Goal: Task Accomplishment & Management: Complete application form

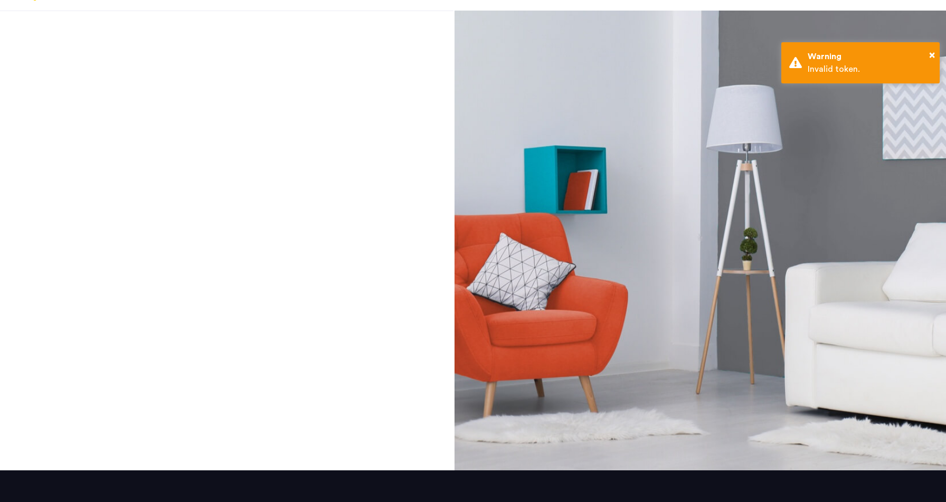
scroll to position [67, 0]
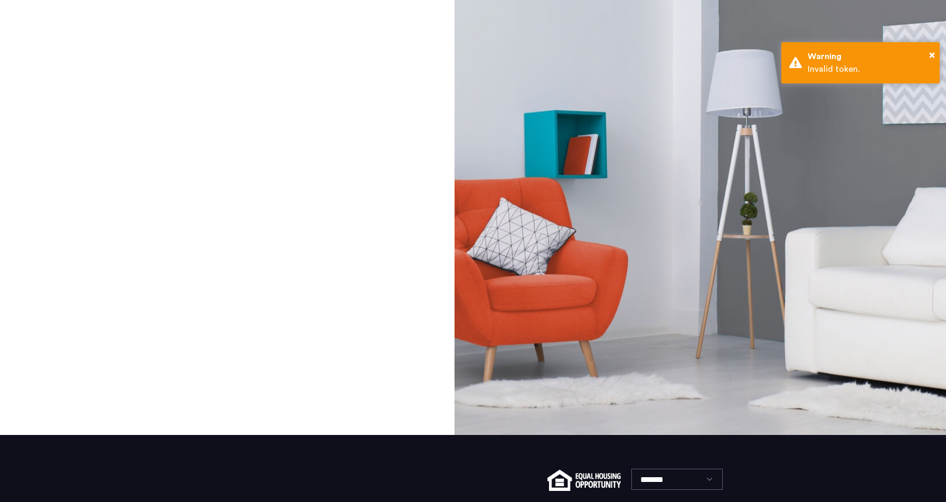
click at [690, 254] on div at bounding box center [699, 205] width 491 height 460
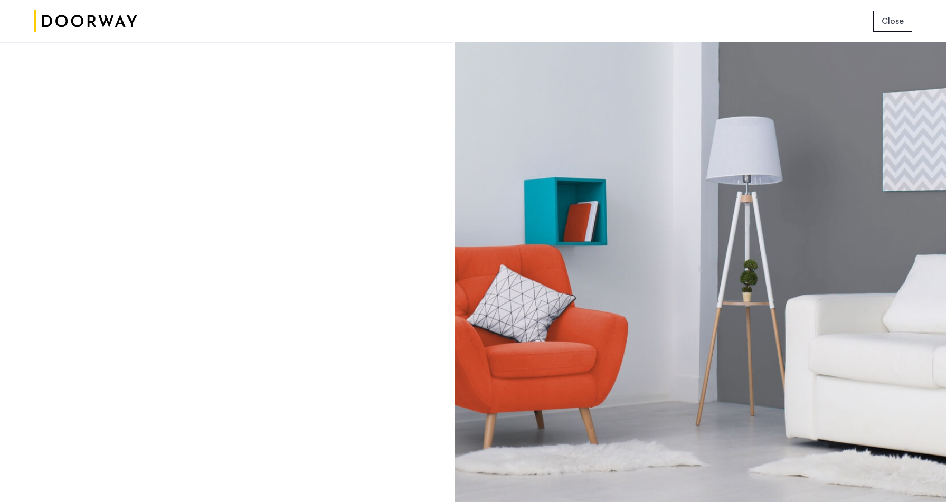
click at [223, 124] on div at bounding box center [226, 272] width 453 height 460
click at [46, 30] on img at bounding box center [85, 22] width 103 height 40
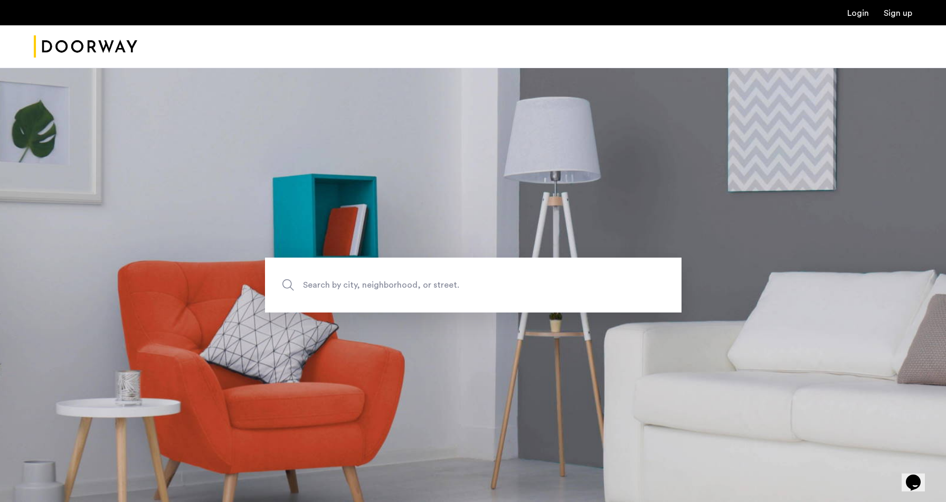
click at [845, 14] on ul "Login Sign up" at bounding box center [473, 12] width 878 height 13
click at [856, 17] on link "Login" at bounding box center [858, 13] width 22 height 8
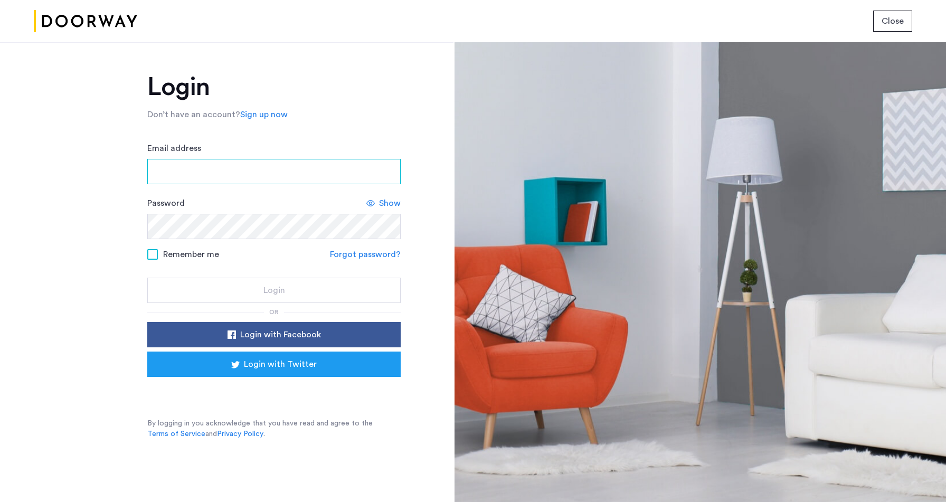
click at [236, 182] on input "Email address" at bounding box center [273, 171] width 253 height 25
type input "**********"
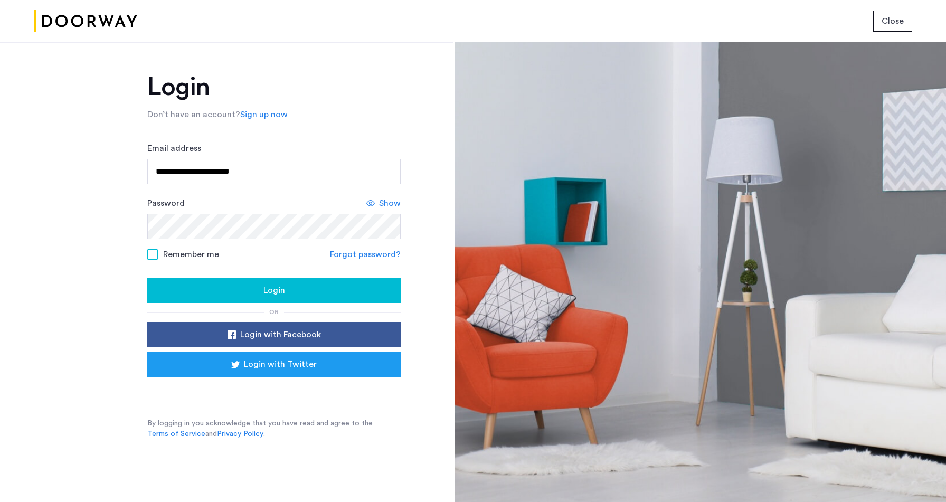
click at [290, 289] on div "Login" at bounding box center [274, 290] width 236 height 13
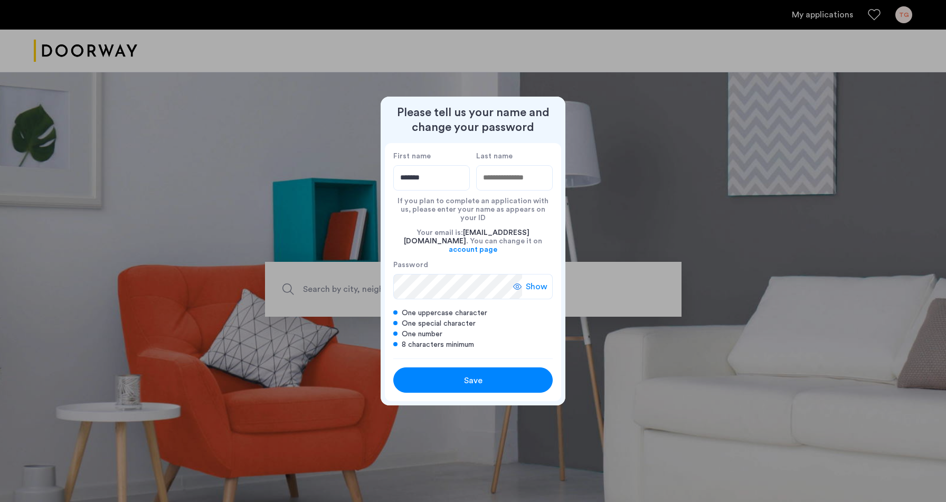
type input "*******"
type input "*****"
click at [535, 283] on span "Show" at bounding box center [537, 286] width 22 height 13
click at [518, 374] on div "Save" at bounding box center [472, 380] width 101 height 13
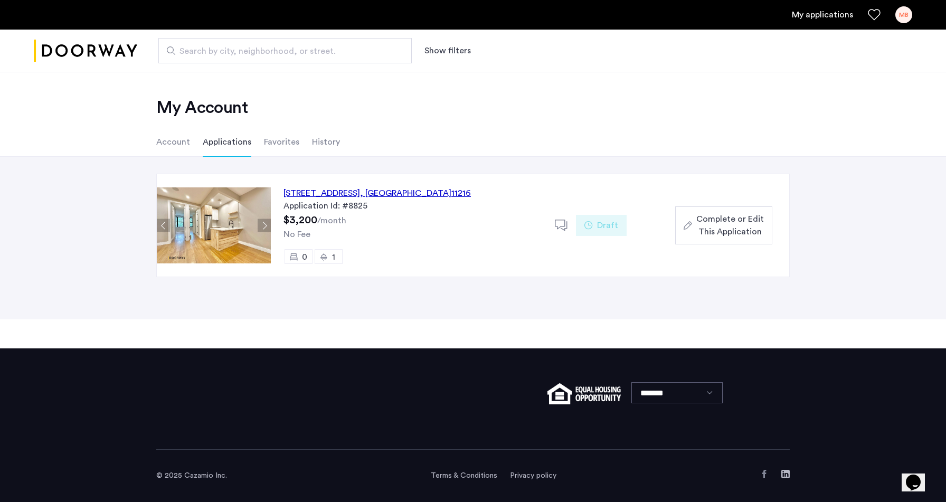
click at [743, 227] on span "Complete or Edit This Application" at bounding box center [730, 225] width 68 height 25
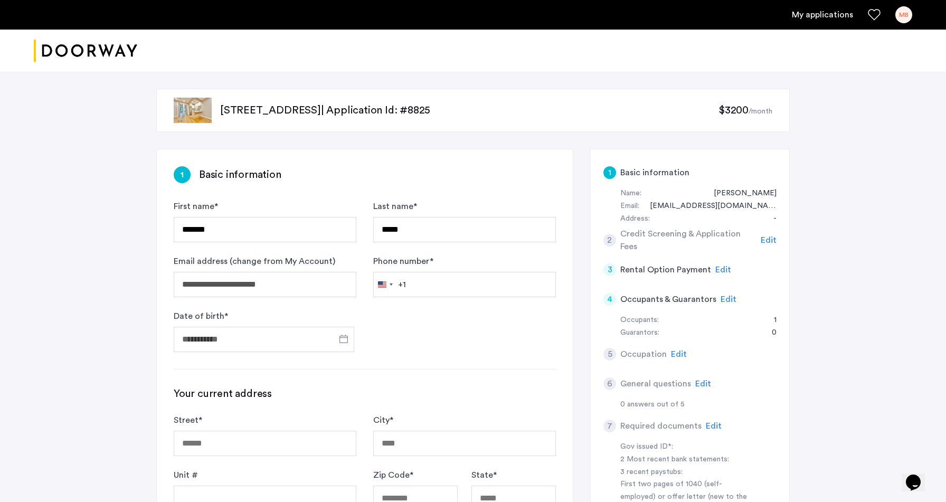
click at [743, 228] on div "2 Credit Screening & Application Fees Edit" at bounding box center [689, 240] width 173 height 30
click at [455, 285] on input "Phone number *" at bounding box center [464, 284] width 183 height 25
type input "**********"
click at [374, 325] on form "**********" at bounding box center [365, 276] width 382 height 152
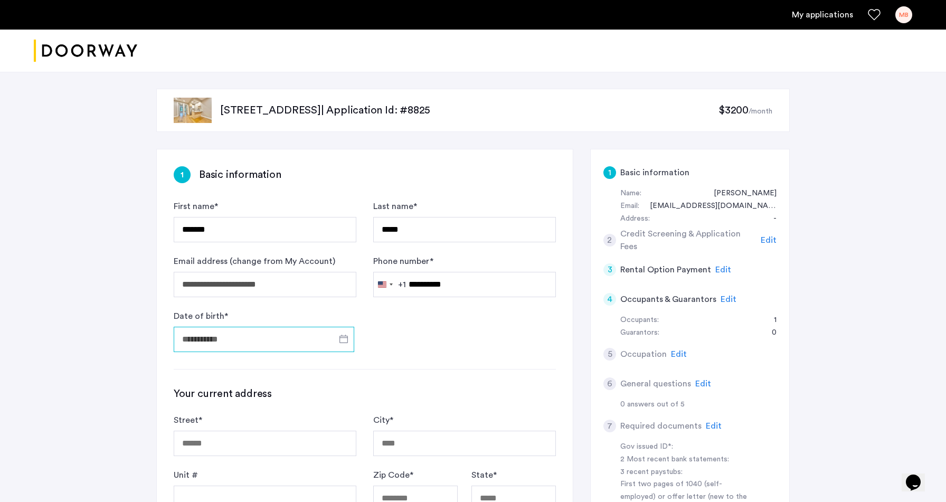
click at [286, 342] on input "Date of birth *" at bounding box center [264, 339] width 181 height 25
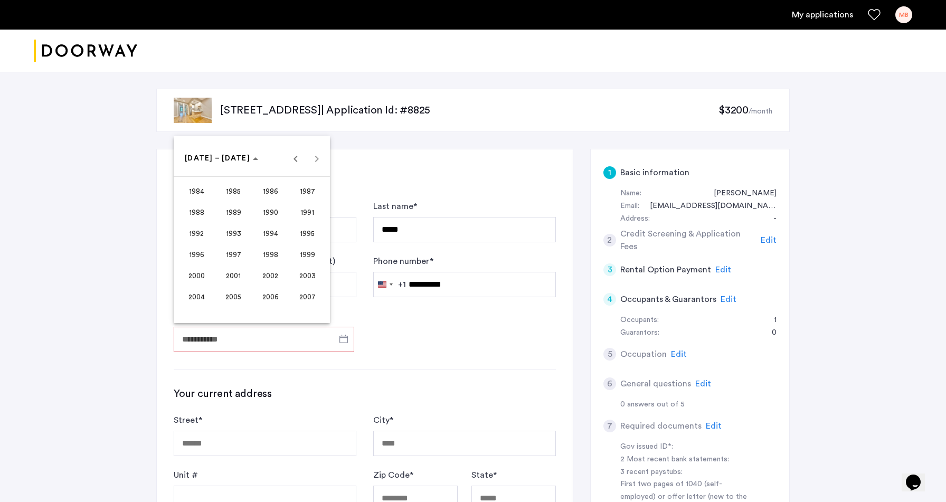
click at [240, 255] on span "1997" at bounding box center [233, 254] width 33 height 19
click at [307, 262] on span "DEC" at bounding box center [307, 254] width 33 height 19
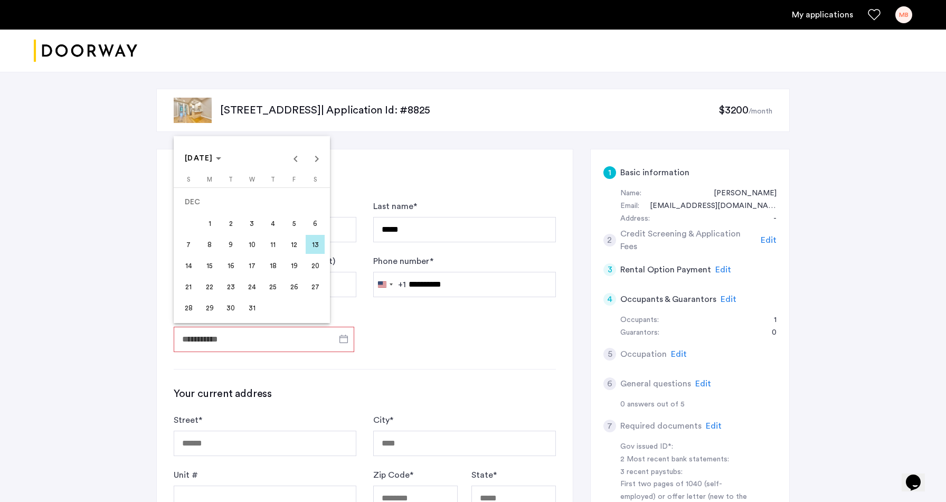
click at [234, 220] on span "2" at bounding box center [230, 223] width 19 height 19
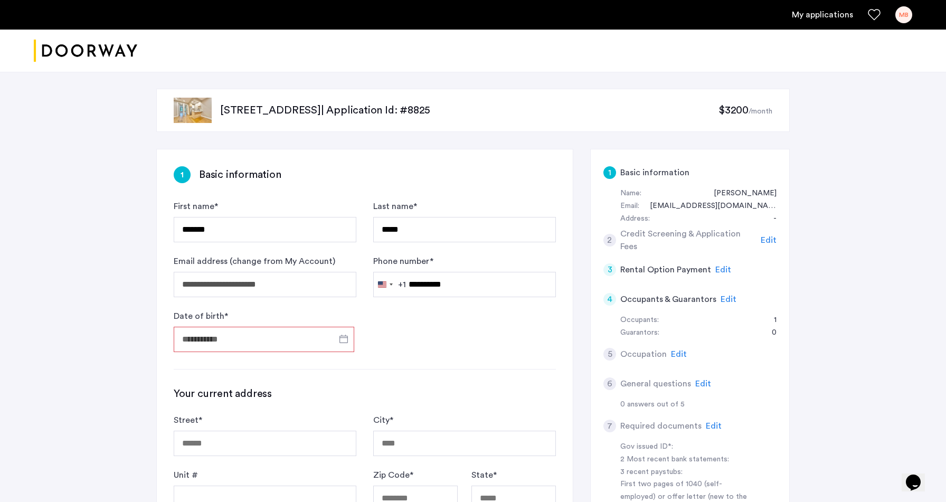
type input "**********"
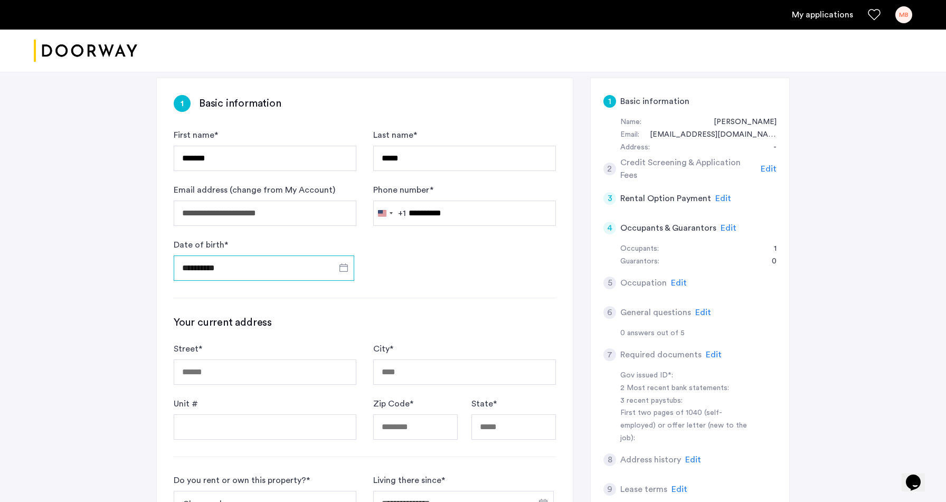
scroll to position [73, 0]
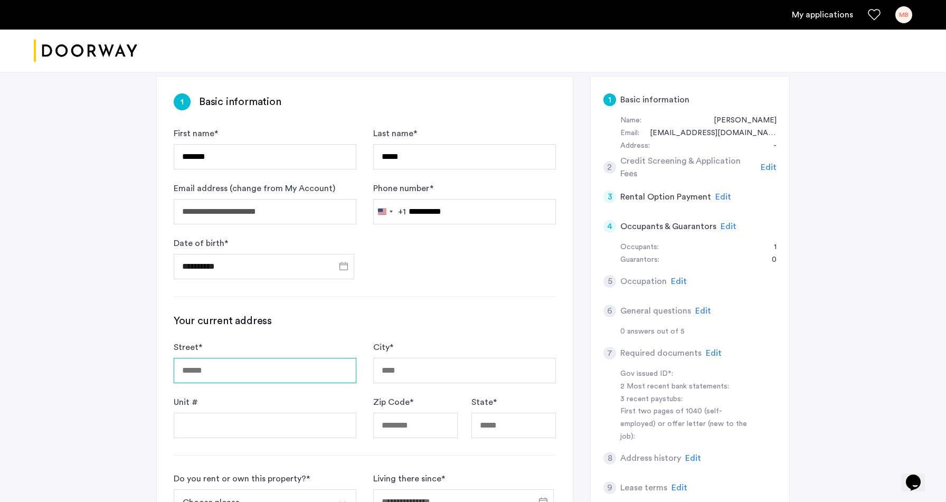
click at [298, 364] on input "Street *" at bounding box center [265, 370] width 183 height 25
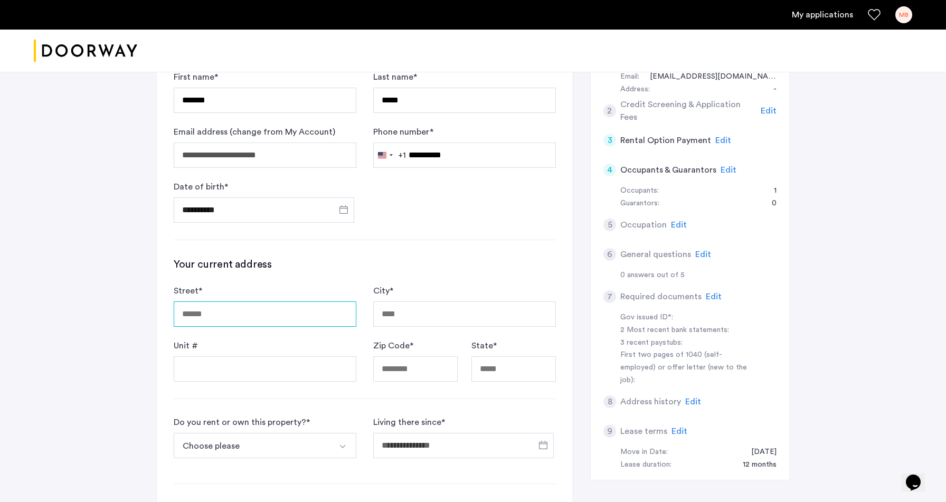
scroll to position [131, 0]
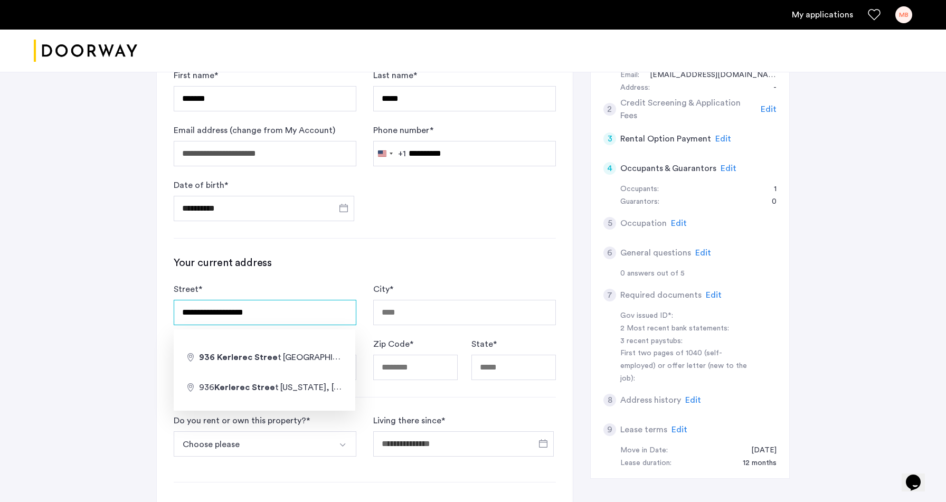
type input "**********"
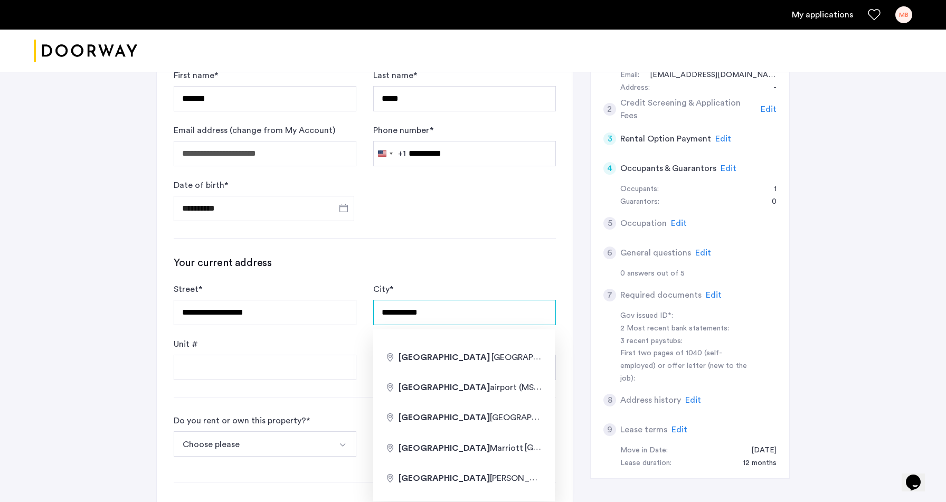
type input "**********"
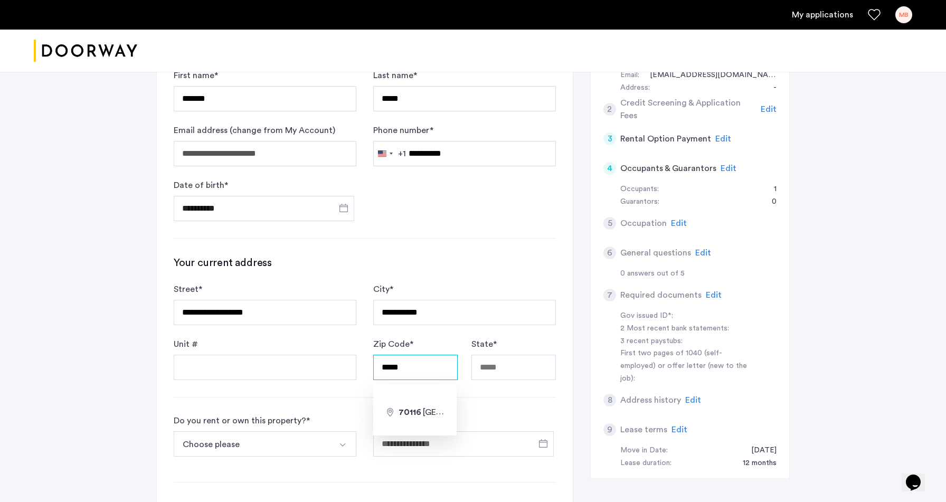
type input "*****"
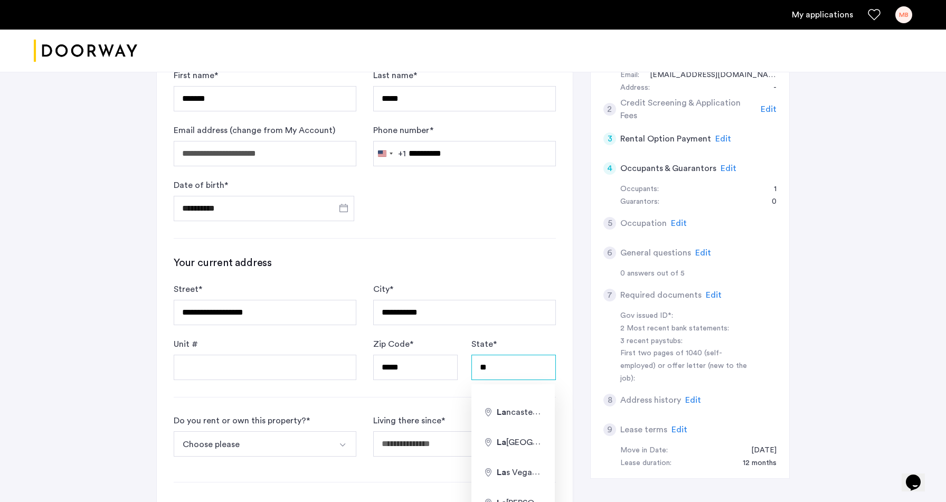
type input "**"
click at [258, 439] on button "Choose please" at bounding box center [253, 443] width 158 height 25
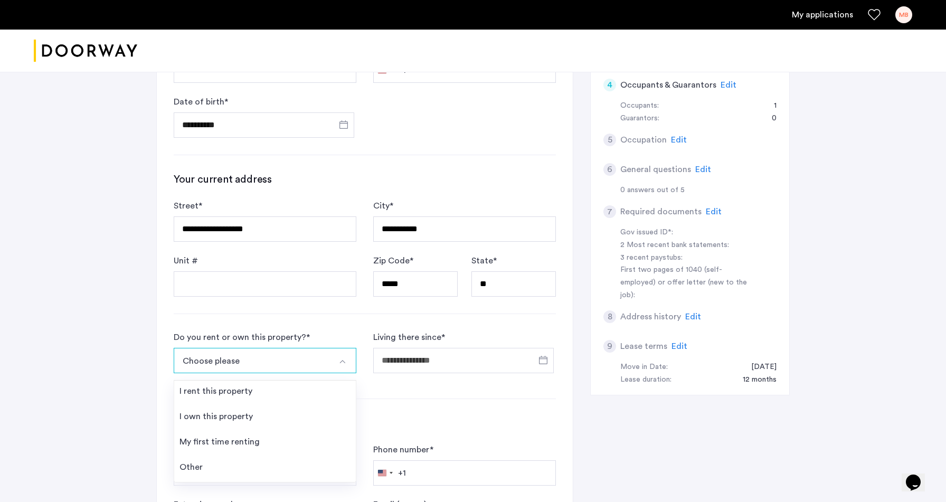
scroll to position [221, 0]
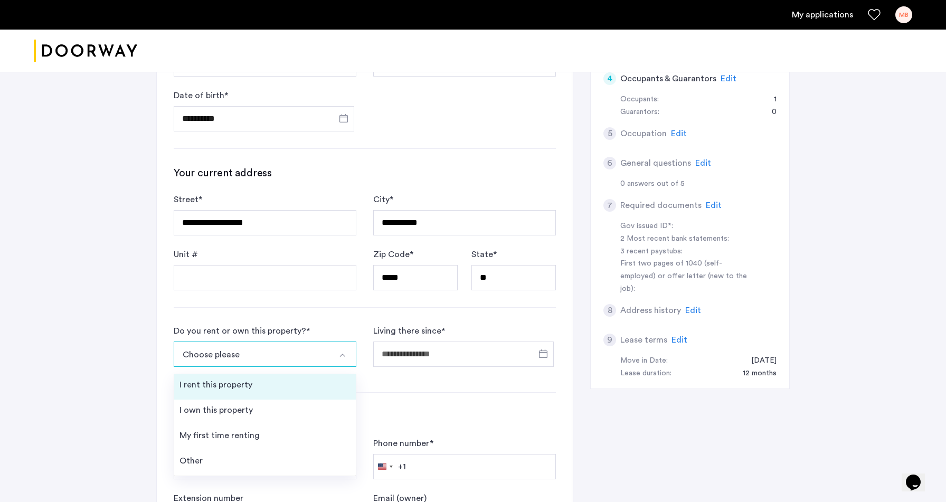
click at [222, 384] on div "I rent this property" at bounding box center [215, 384] width 73 height 13
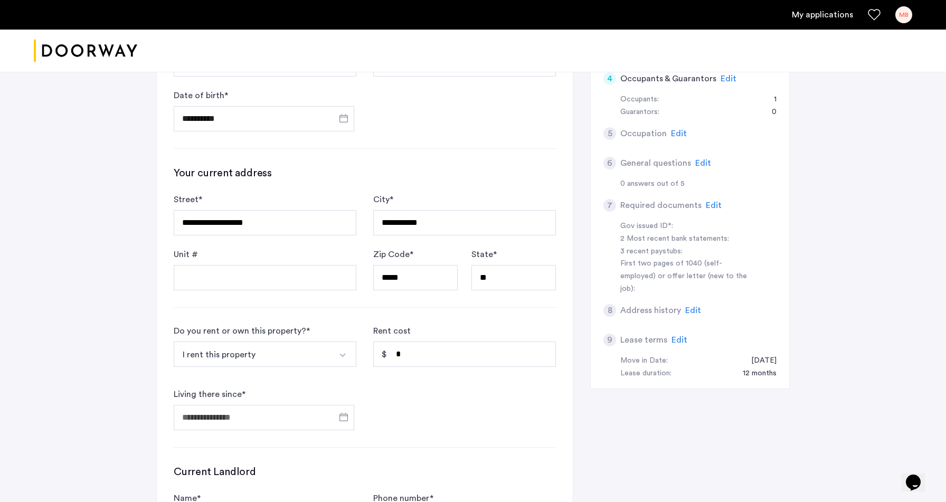
click at [240, 348] on button "I rent this property" at bounding box center [253, 353] width 158 height 25
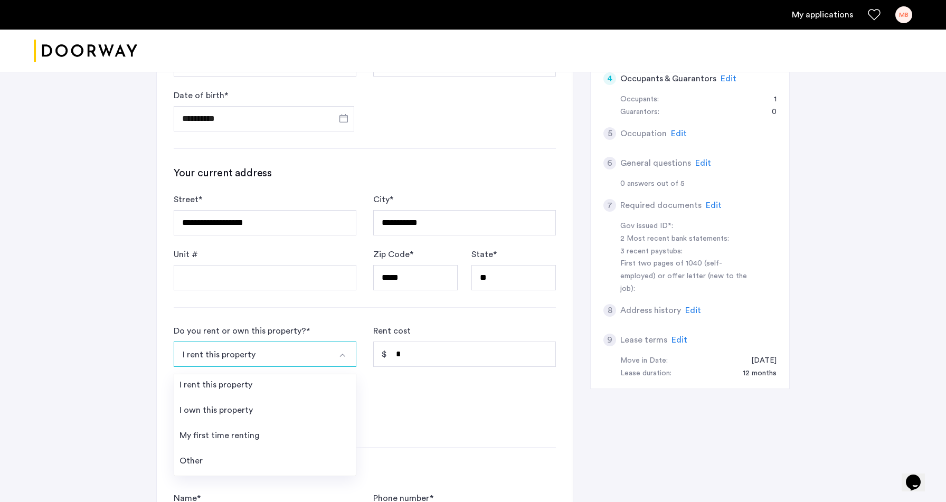
click at [471, 383] on form "Do you rent or own this property? * I rent this property I rent this property I…" at bounding box center [365, 378] width 382 height 106
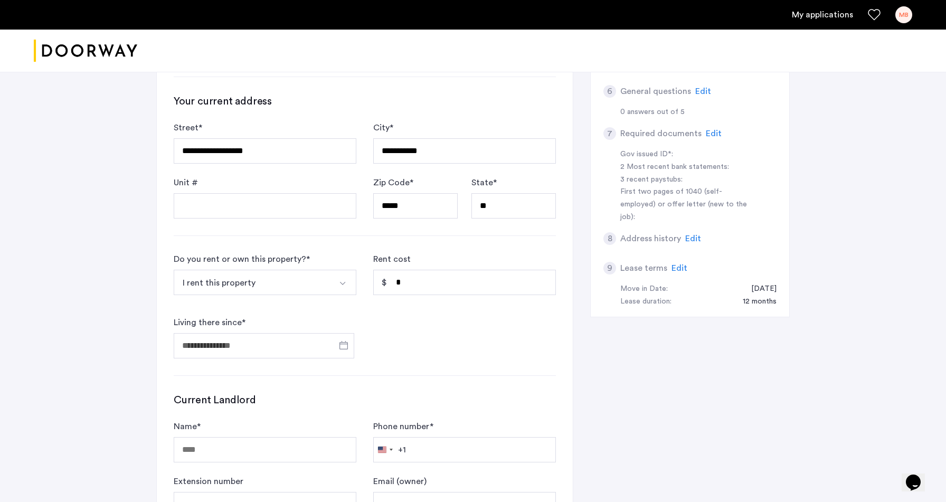
scroll to position [305, 0]
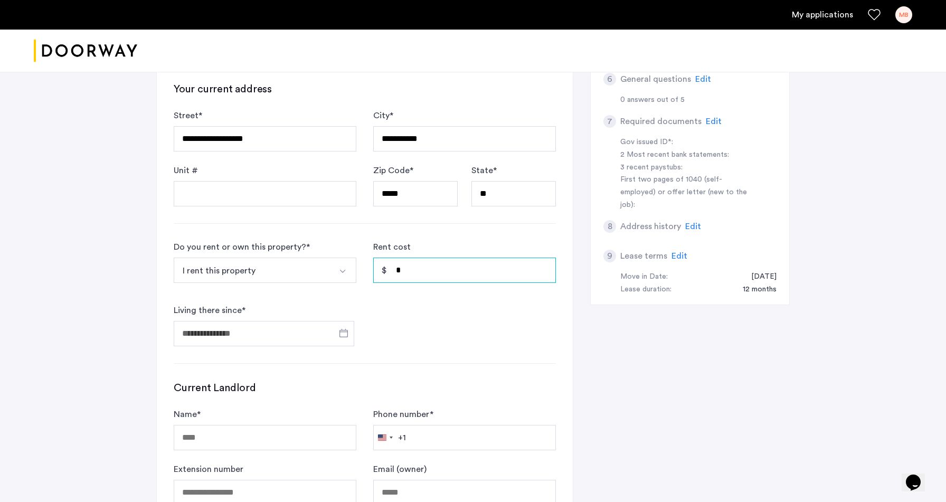
click at [413, 274] on input "*" at bounding box center [464, 270] width 183 height 25
type input "*"
type input "*****"
click at [262, 334] on input "Living there since *" at bounding box center [264, 333] width 181 height 25
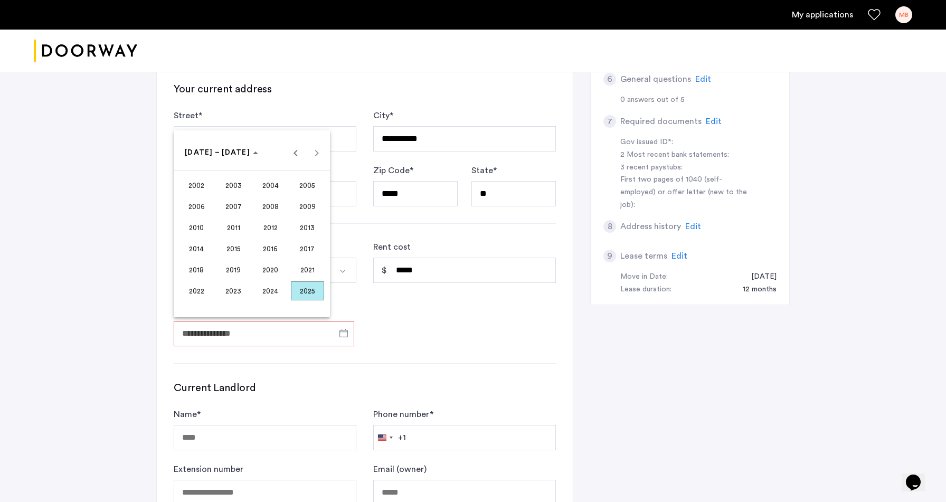
click at [318, 273] on span "2021" at bounding box center [307, 269] width 33 height 19
click at [231, 222] on span "JUN" at bounding box center [233, 227] width 33 height 19
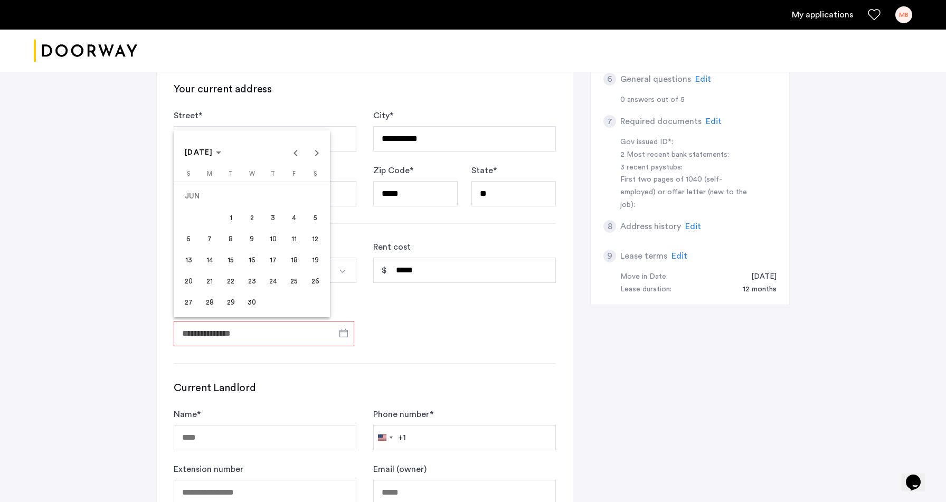
click at [234, 214] on span "1" at bounding box center [230, 217] width 19 height 19
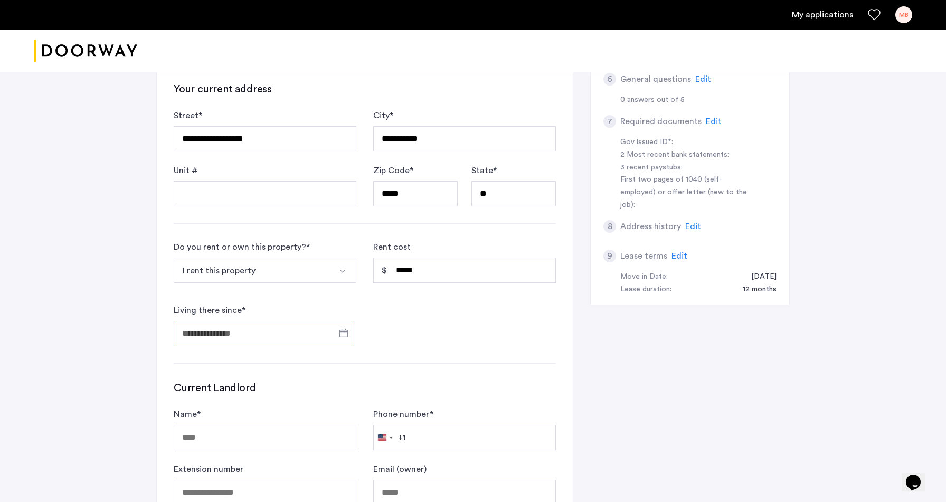
type input "**********"
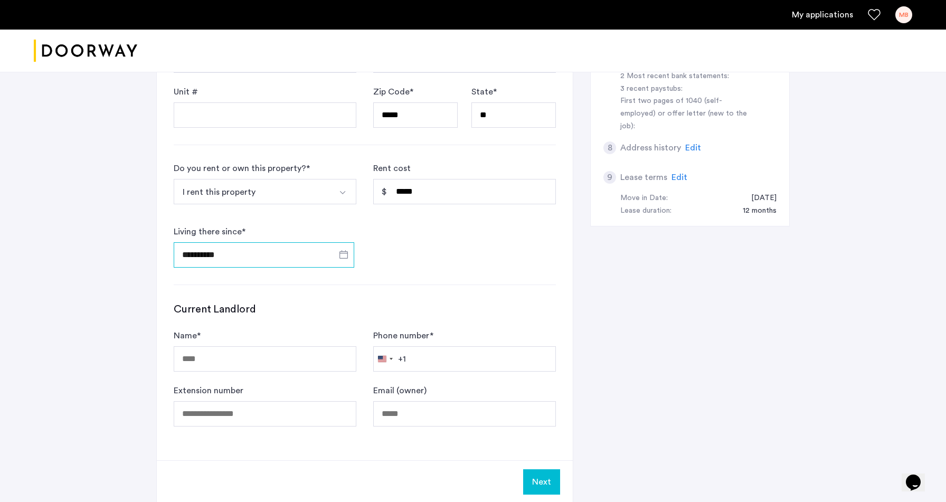
scroll to position [386, 0]
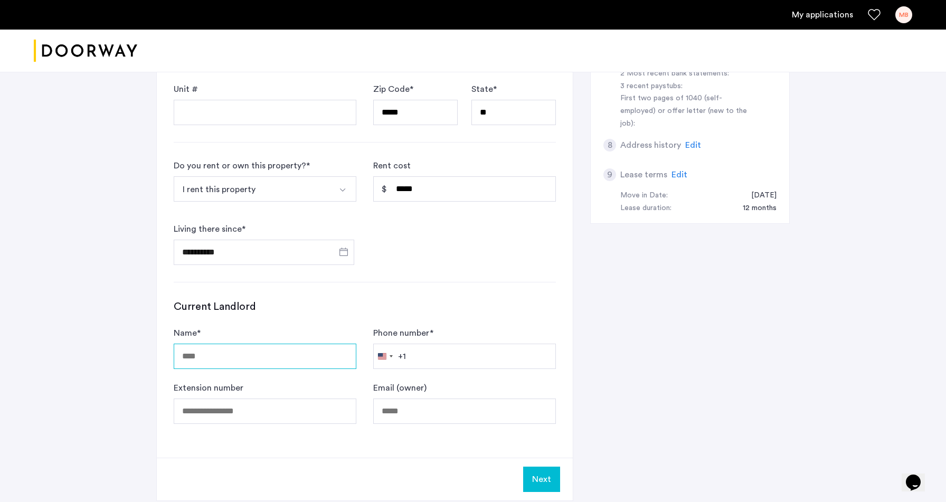
click at [300, 348] on input "Name *" at bounding box center [265, 356] width 183 height 25
type input "**********"
click at [540, 477] on button "Next" at bounding box center [541, 479] width 37 height 25
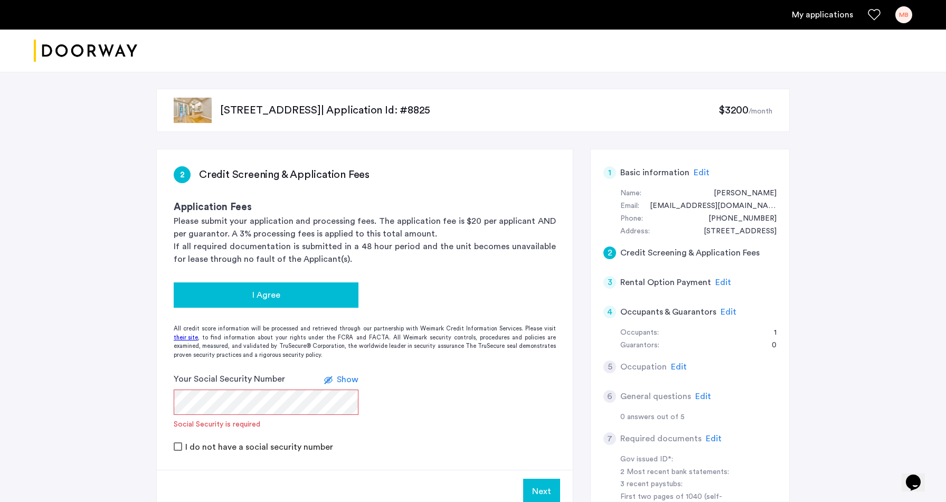
click at [326, 297] on div "I Agree" at bounding box center [266, 295] width 168 height 13
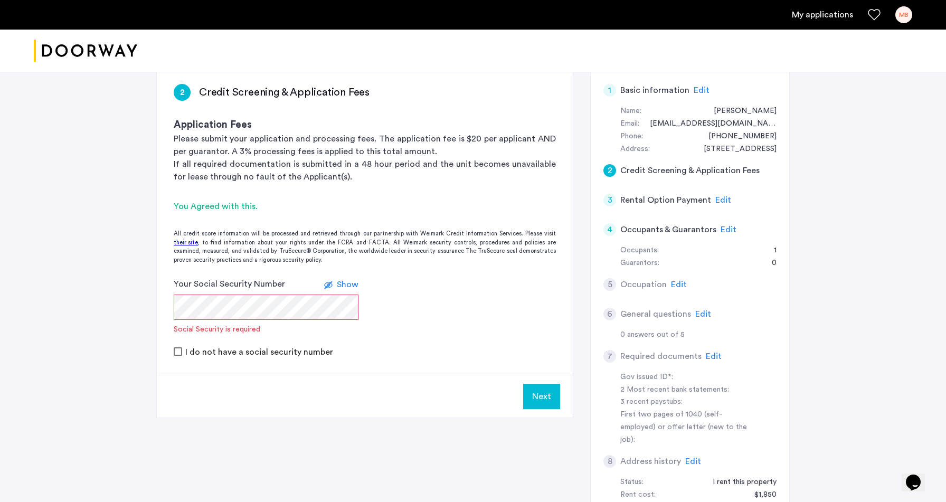
scroll to position [83, 0]
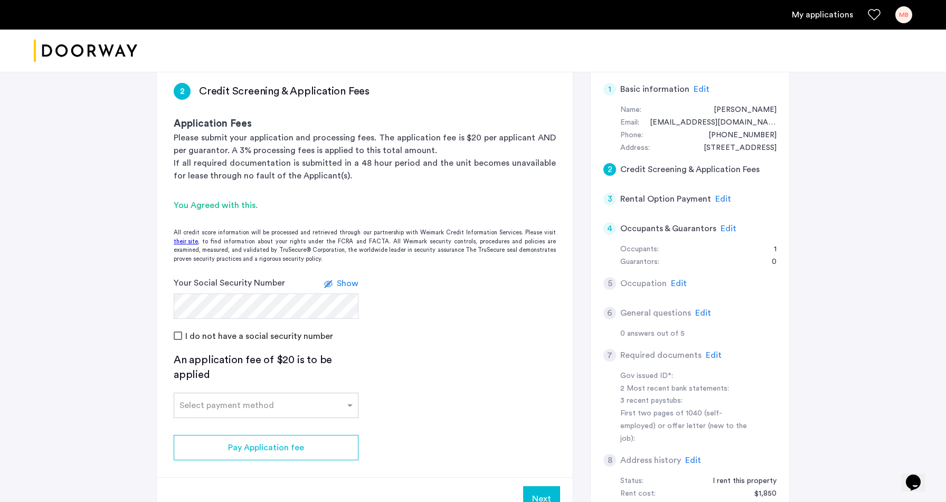
click at [353, 286] on span "Show" at bounding box center [348, 283] width 22 height 8
click at [353, 286] on span "Hide" at bounding box center [349, 283] width 18 height 8
click at [303, 407] on div at bounding box center [266, 402] width 184 height 13
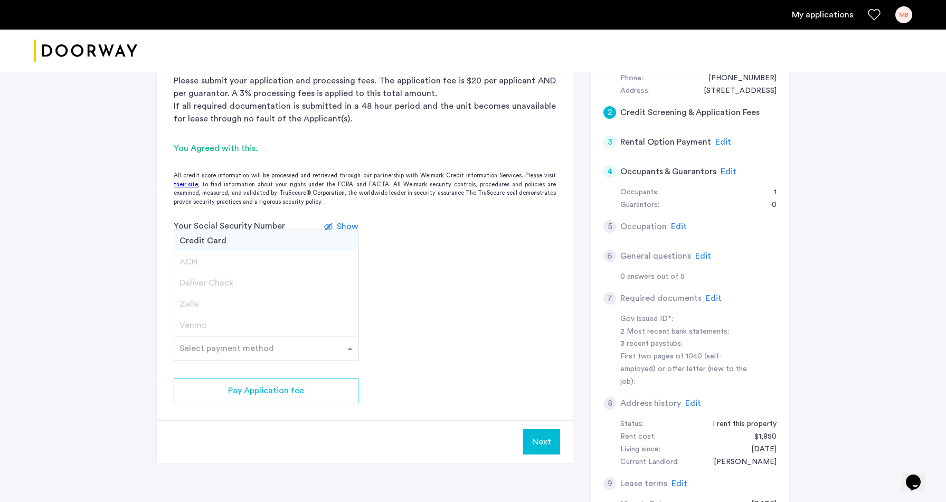
scroll to position [146, 0]
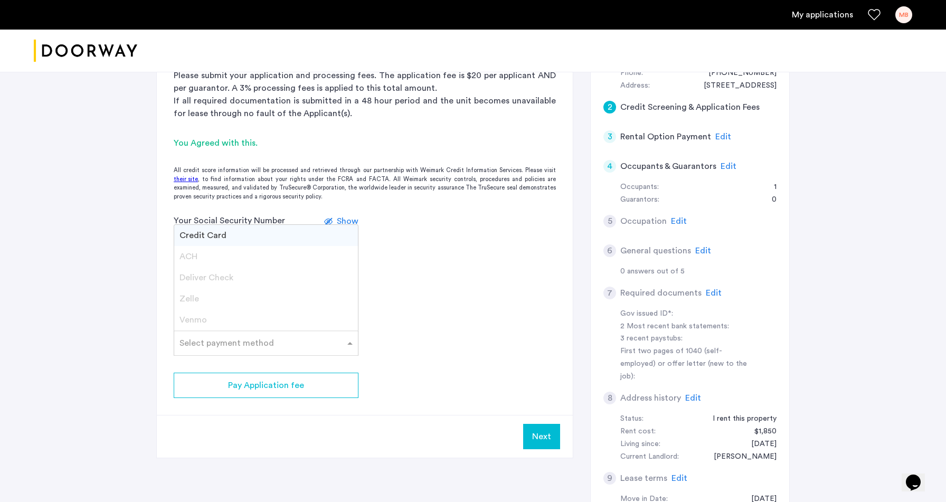
click at [241, 241] on div "Credit Card" at bounding box center [266, 235] width 184 height 21
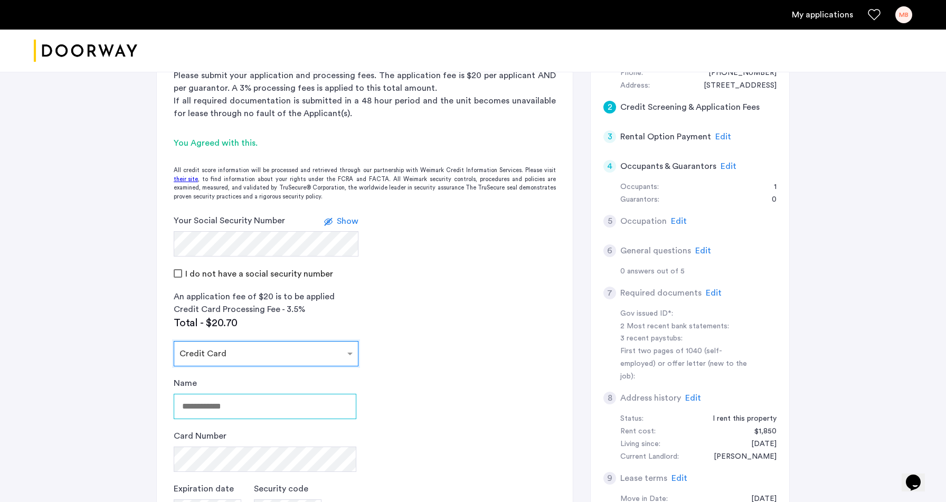
click at [258, 400] on input "Name" at bounding box center [265, 406] width 183 height 25
type input "**********"
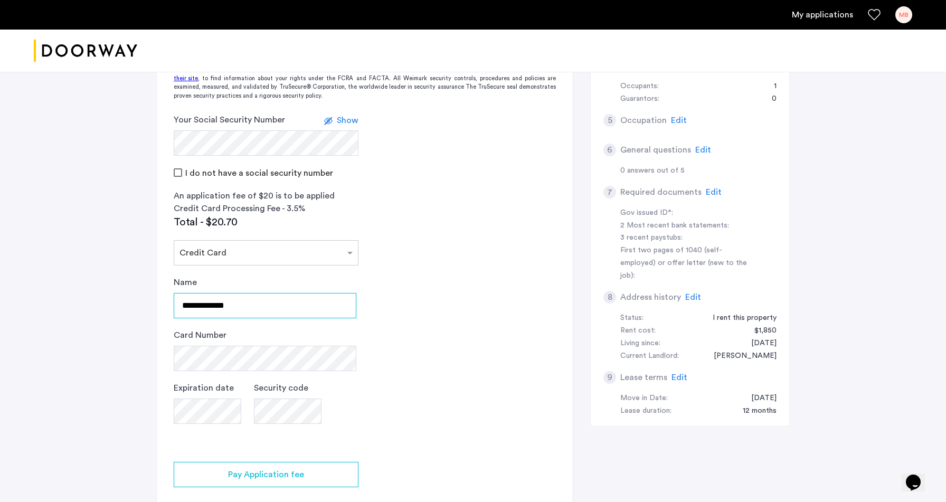
scroll to position [248, 0]
click at [469, 353] on app-credit-screening "2 Credit Screening & Application Fees Application Fees Please submit your appli…" at bounding box center [365, 223] width 416 height 644
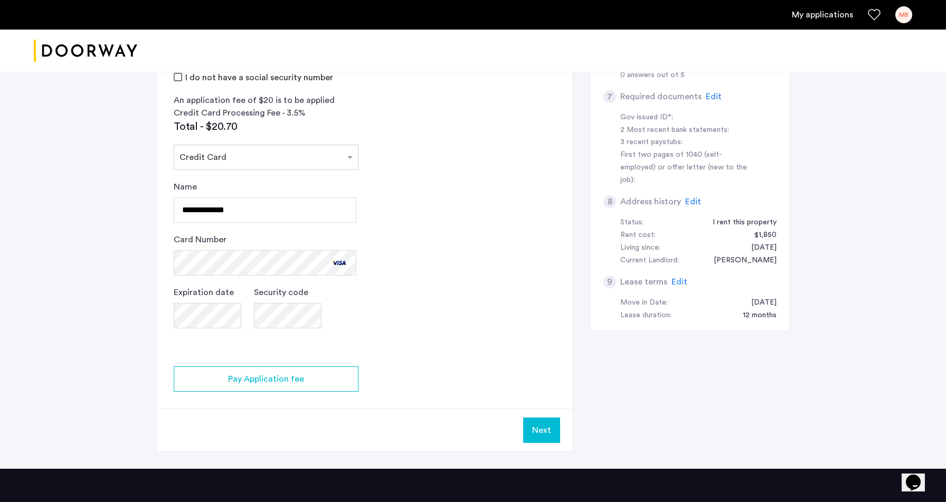
scroll to position [343, 0]
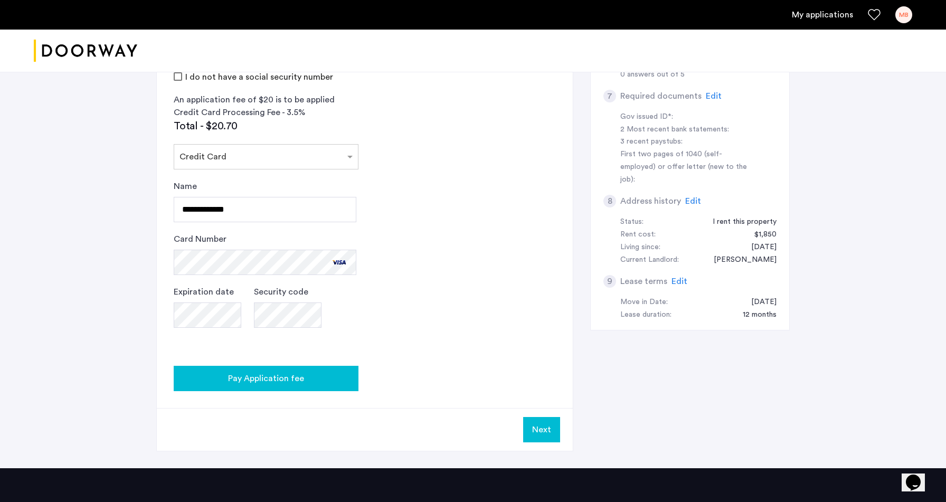
click at [297, 379] on span "Pay Application fee" at bounding box center [266, 378] width 76 height 13
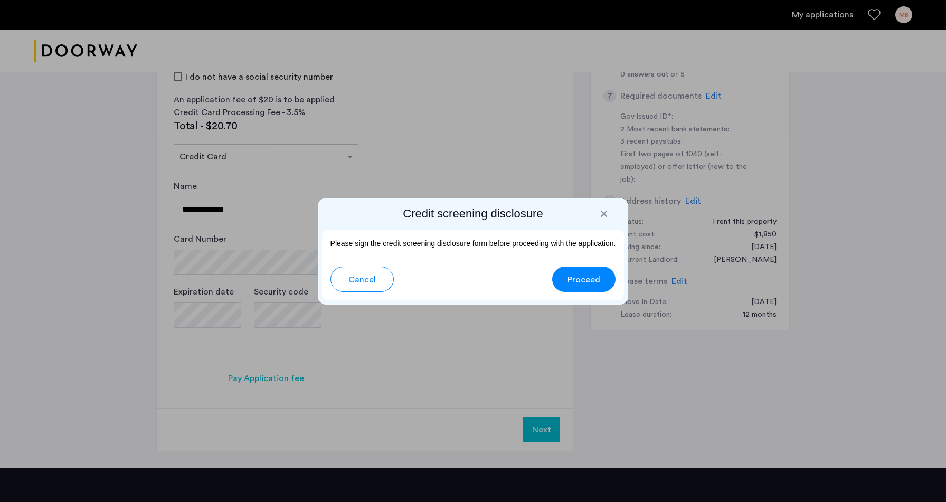
click at [578, 281] on span "Proceed" at bounding box center [583, 279] width 33 height 13
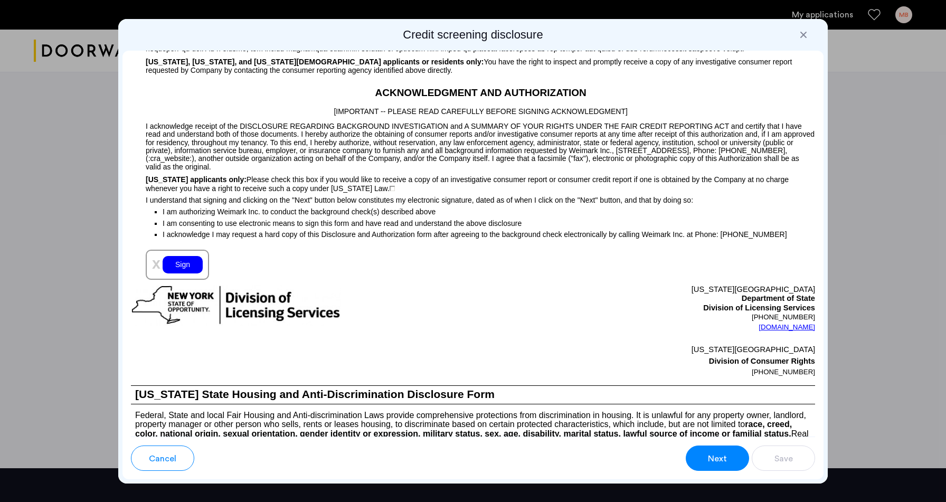
scroll to position [980, 0]
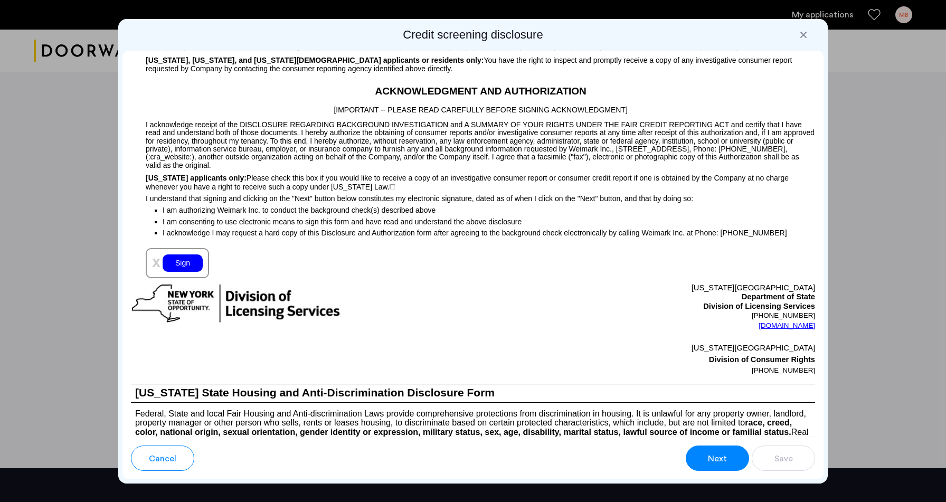
click at [198, 278] on div "x Sign" at bounding box center [177, 263] width 63 height 30
click at [186, 267] on div "Sign" at bounding box center [183, 262] width 40 height 17
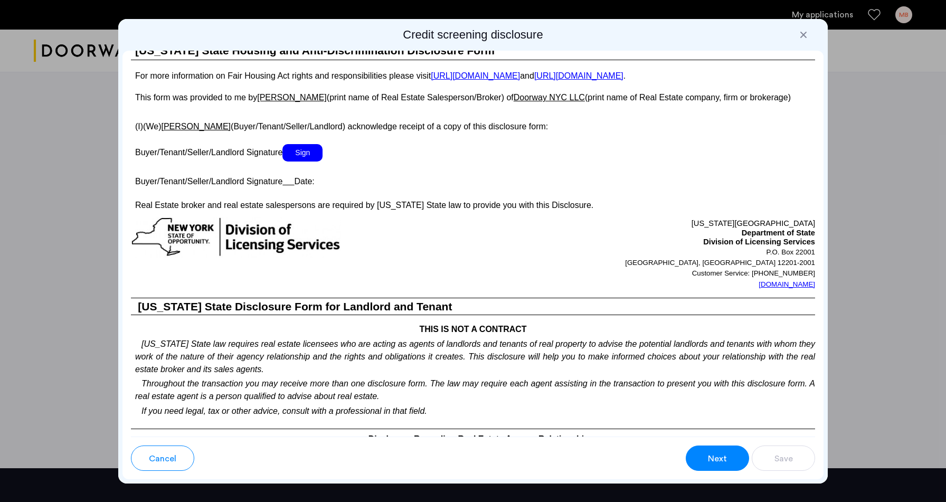
scroll to position [1718, 0]
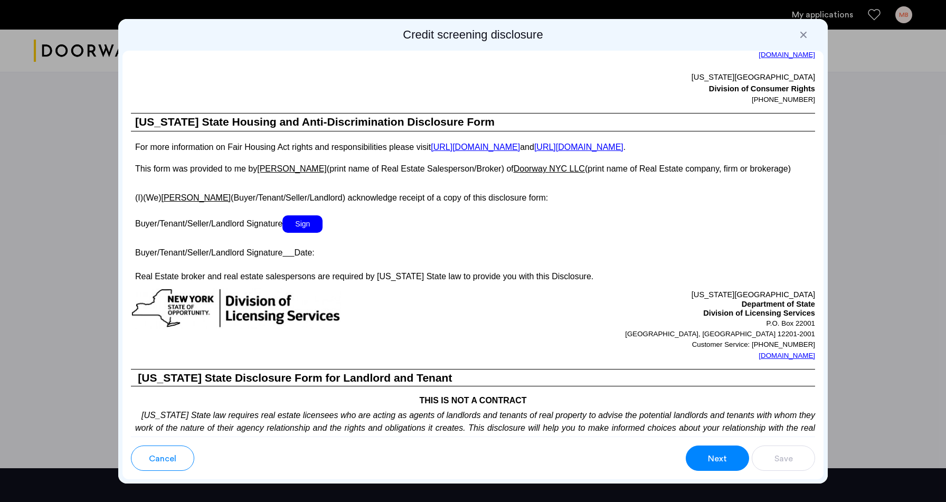
click at [317, 233] on span "Sign" at bounding box center [302, 223] width 40 height 17
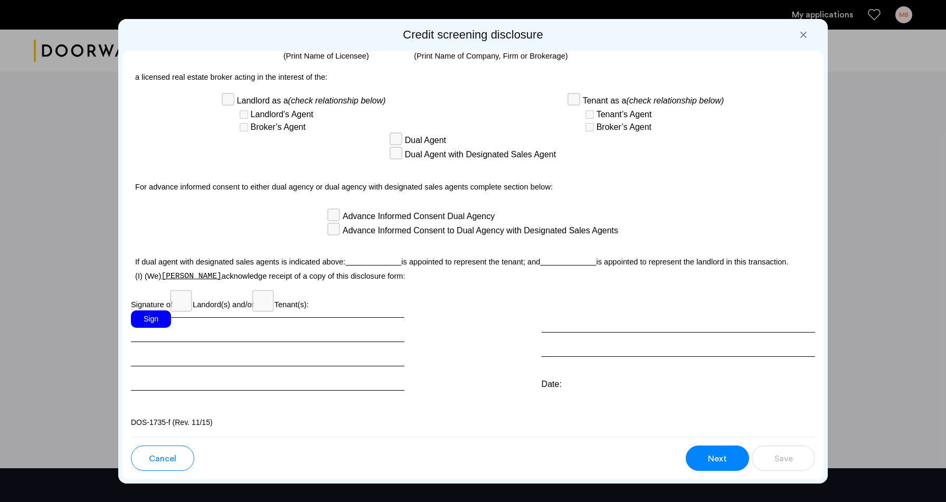
scroll to position [2729, 0]
click at [157, 321] on div "Sign" at bounding box center [151, 318] width 40 height 17
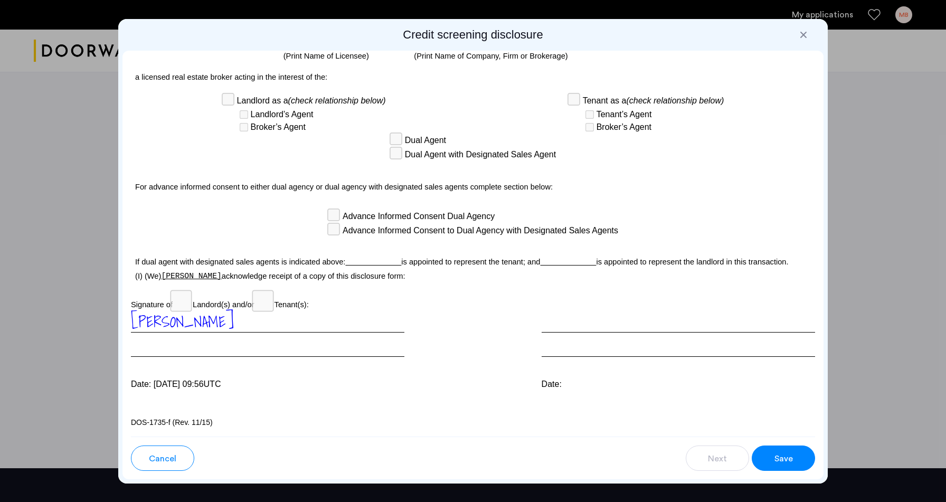
click at [777, 457] on span "Save" at bounding box center [783, 458] width 18 height 13
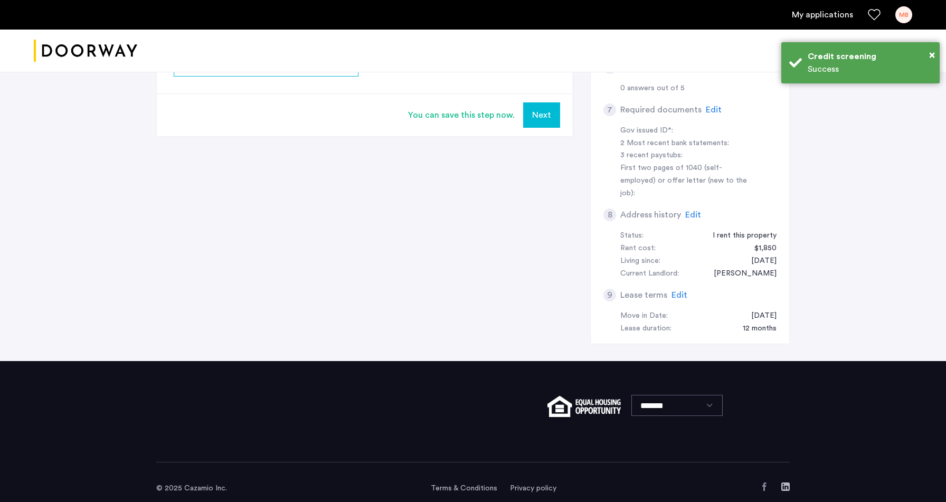
scroll to position [0, 0]
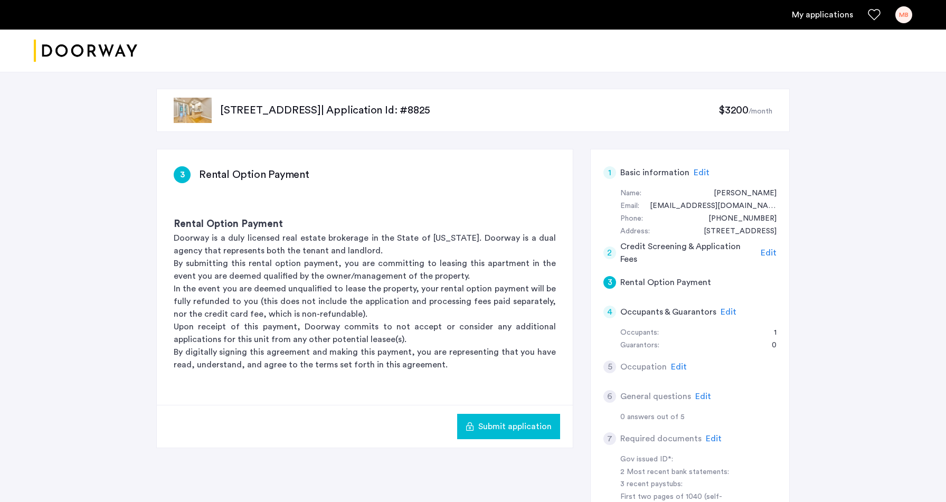
click at [498, 429] on span "Submit application" at bounding box center [514, 426] width 73 height 13
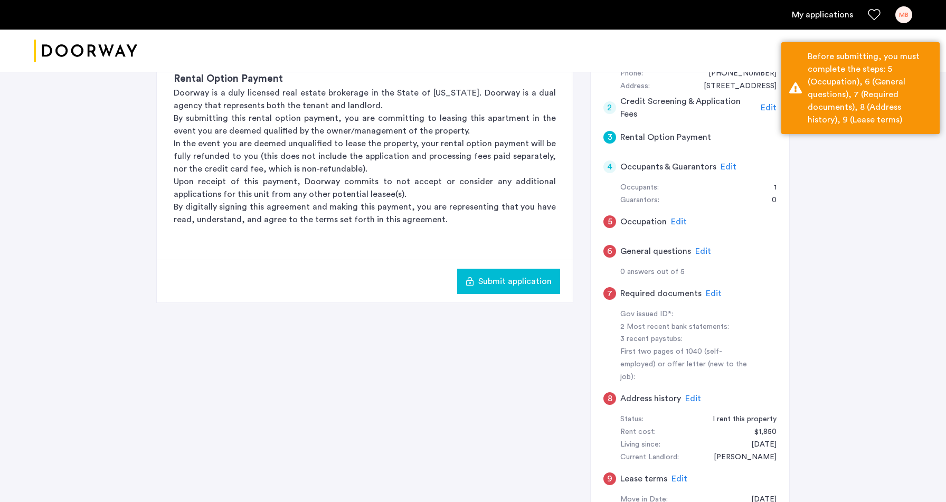
scroll to position [147, 0]
click at [678, 223] on span "Edit" at bounding box center [679, 220] width 16 height 8
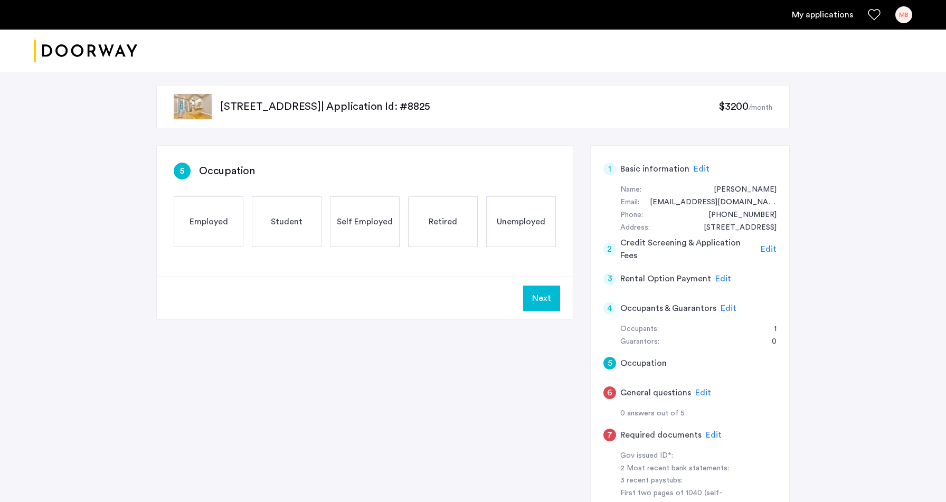
scroll to position [0, 0]
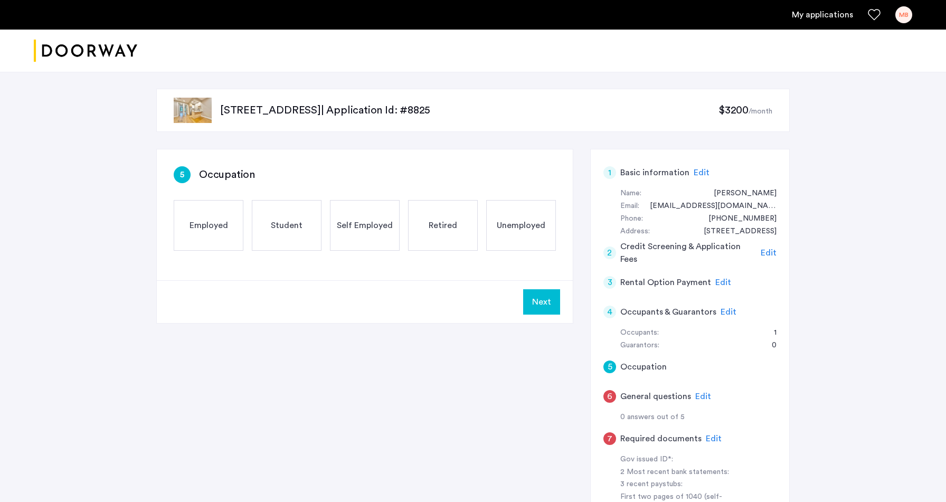
click at [216, 223] on span "Employed" at bounding box center [208, 225] width 39 height 13
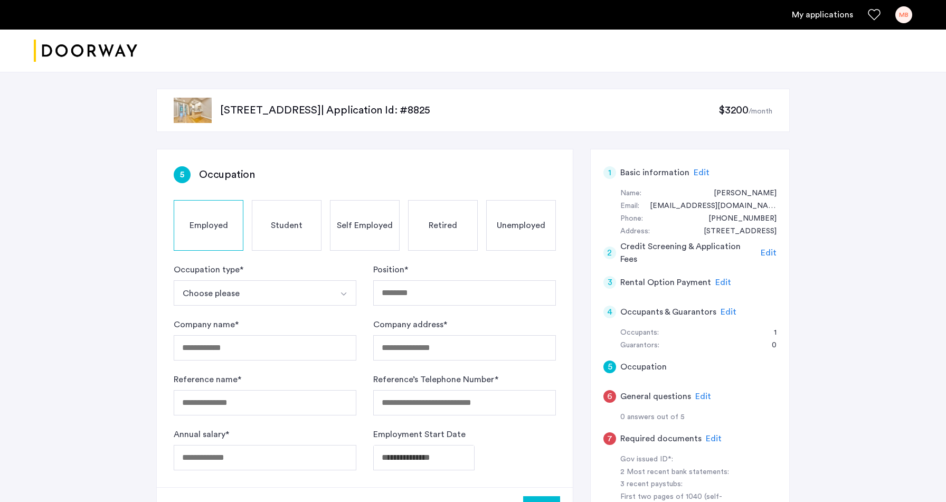
click at [251, 289] on button "Choose please" at bounding box center [253, 292] width 158 height 25
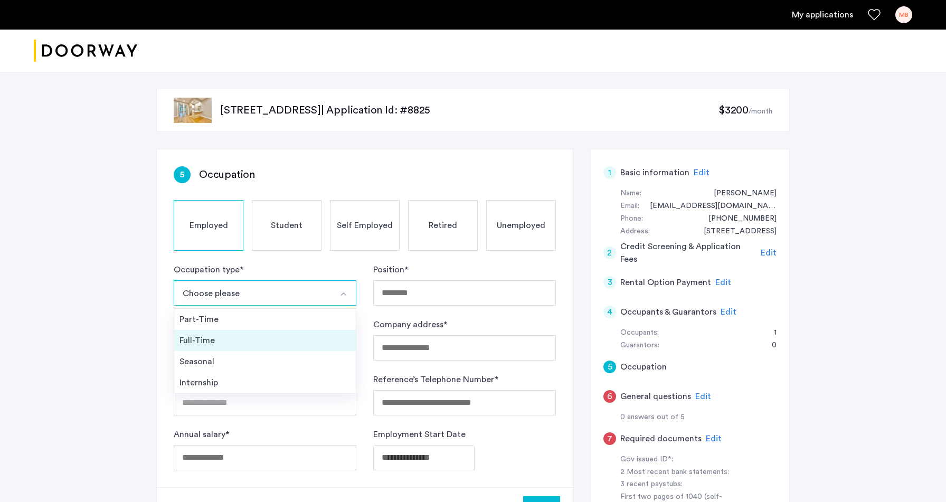
click at [227, 339] on div "Full-Time" at bounding box center [264, 340] width 171 height 13
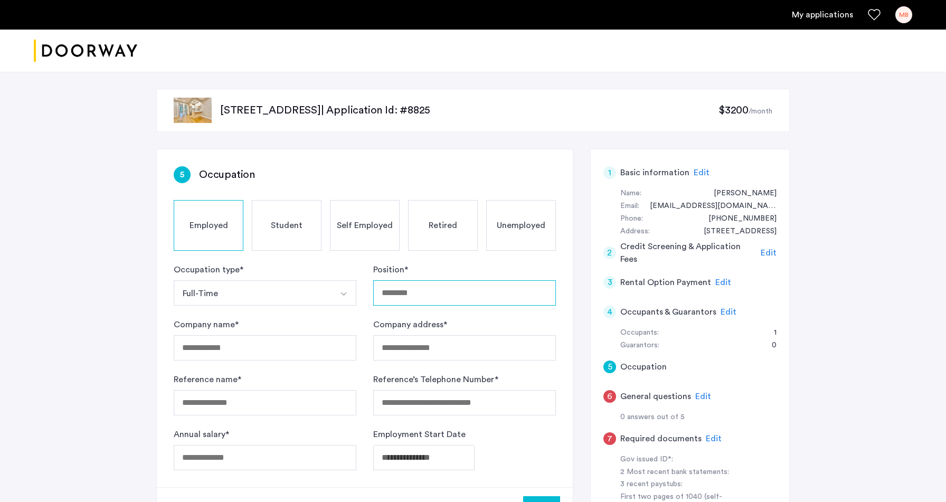
click at [491, 287] on input "Position *" at bounding box center [464, 292] width 183 height 25
type input "**********"
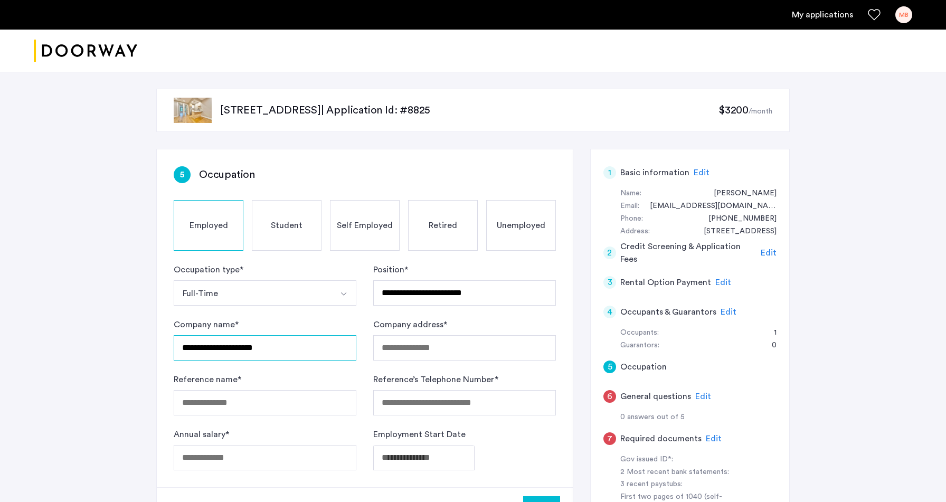
type input "**********"
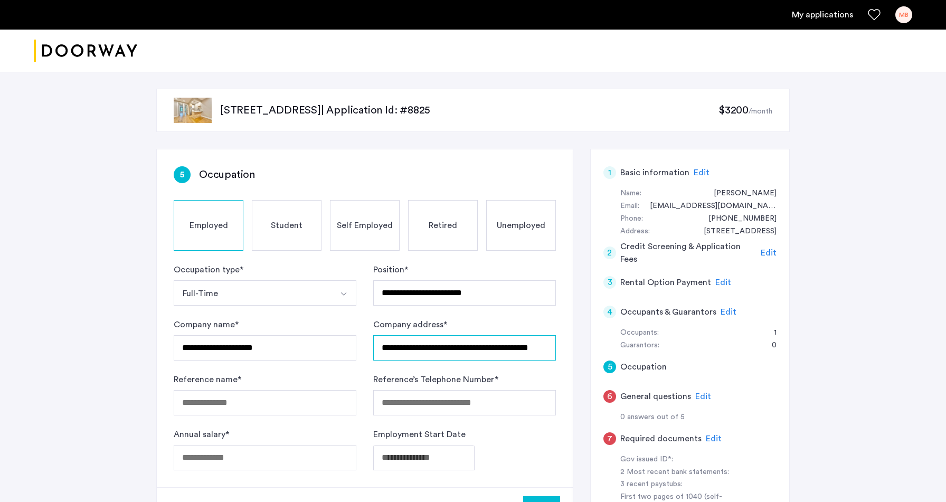
scroll to position [0, 15]
type input "**********"
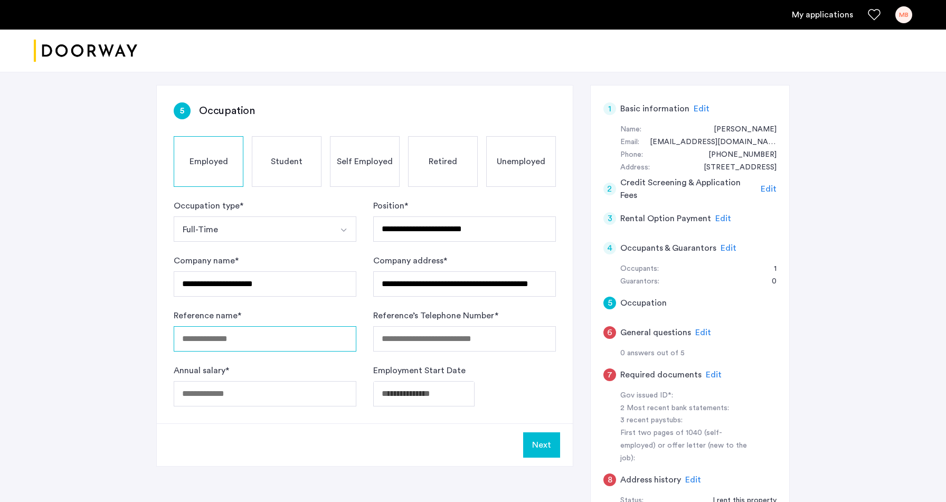
scroll to position [71, 0]
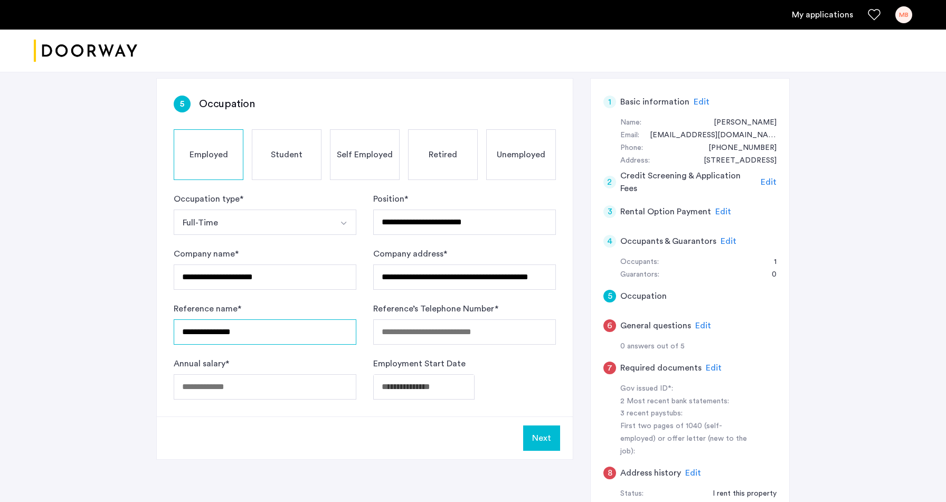
type input "**********"
click at [216, 378] on input "Annual salary *" at bounding box center [265, 386] width 183 height 25
type input "******"
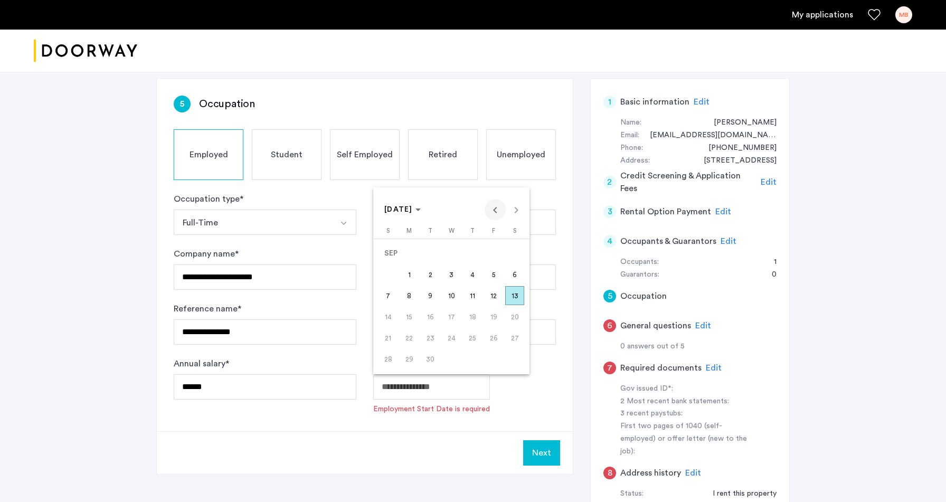
click at [494, 207] on span "Previous month" at bounding box center [495, 209] width 21 height 21
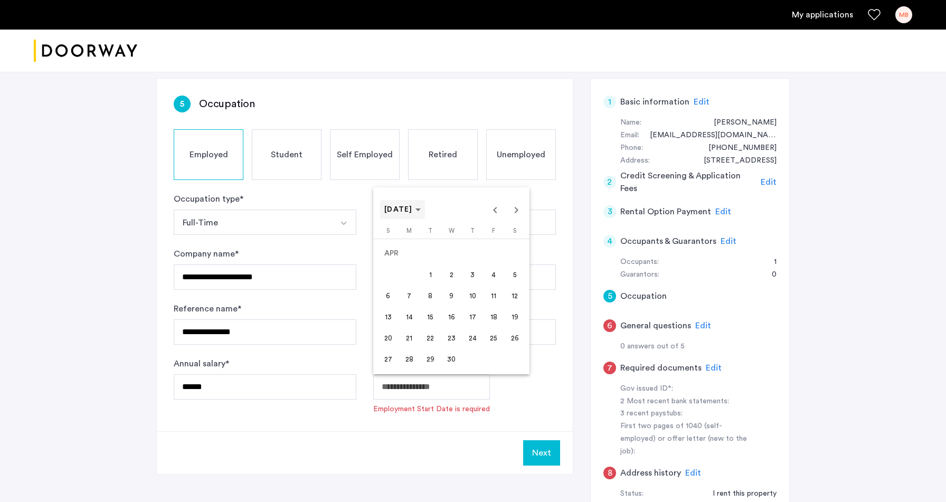
click at [401, 215] on span "Choose month and year" at bounding box center [402, 209] width 45 height 25
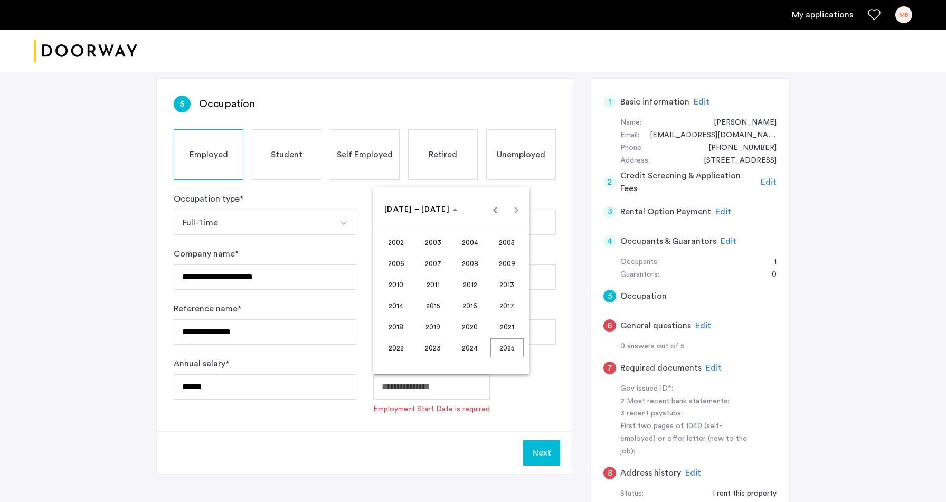
click at [501, 333] on span "2021" at bounding box center [506, 326] width 33 height 19
click at [509, 265] on span "APR" at bounding box center [506, 263] width 33 height 19
click at [476, 251] on span "1" at bounding box center [472, 253] width 19 height 19
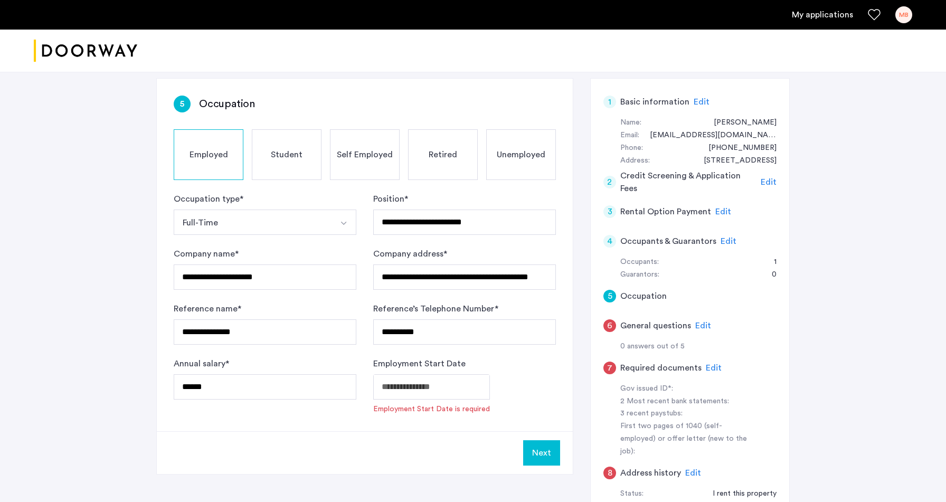
type input "**********"
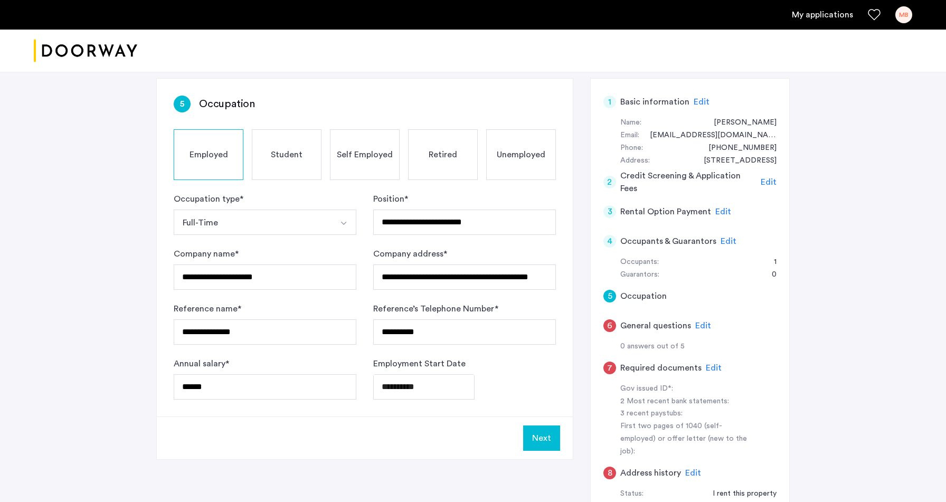
click at [538, 435] on button "Next" at bounding box center [541, 437] width 37 height 25
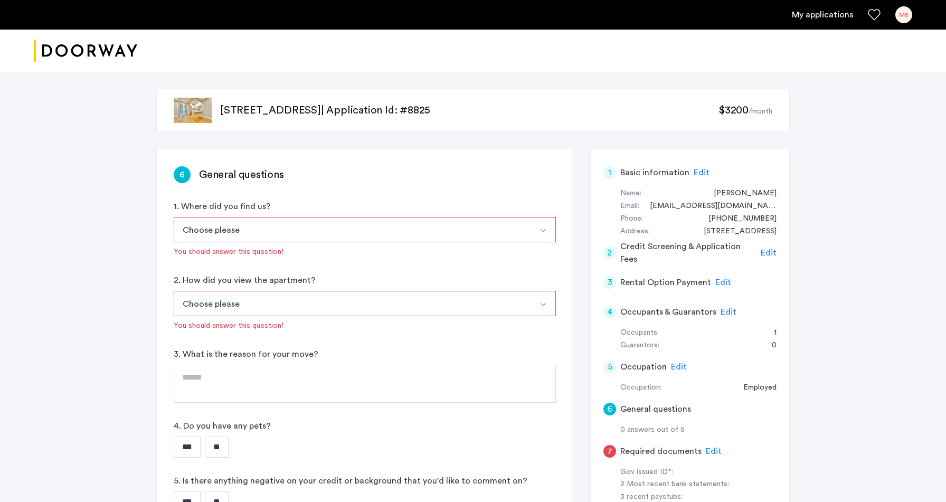
click at [390, 223] on button "Choose please" at bounding box center [352, 229] width 357 height 25
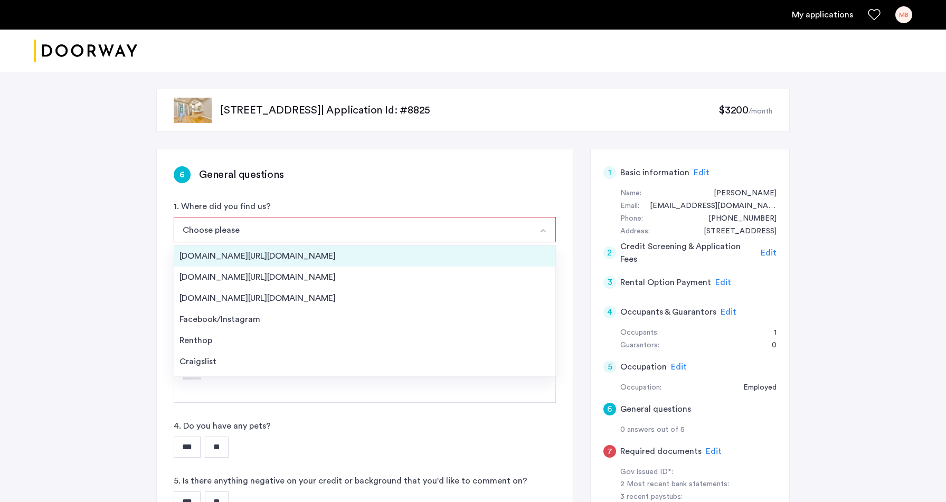
click at [317, 261] on div "Streeteasy.com/Zillow.com" at bounding box center [364, 256] width 371 height 13
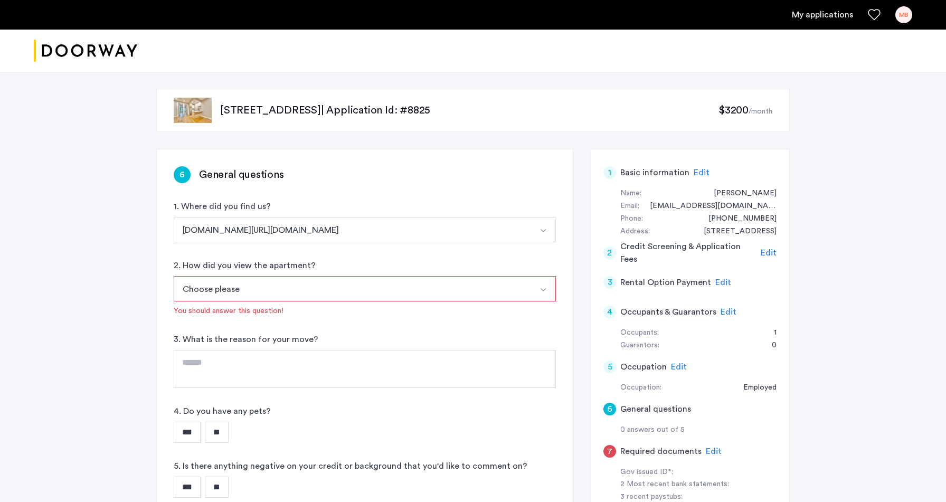
click at [282, 292] on button "Choose please" at bounding box center [352, 288] width 357 height 25
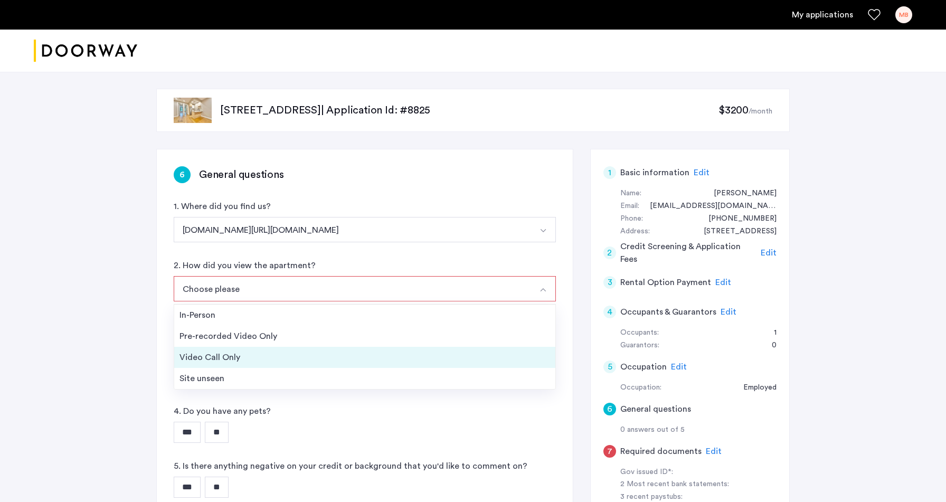
click at [263, 352] on div "Video Call Only" at bounding box center [364, 357] width 371 height 13
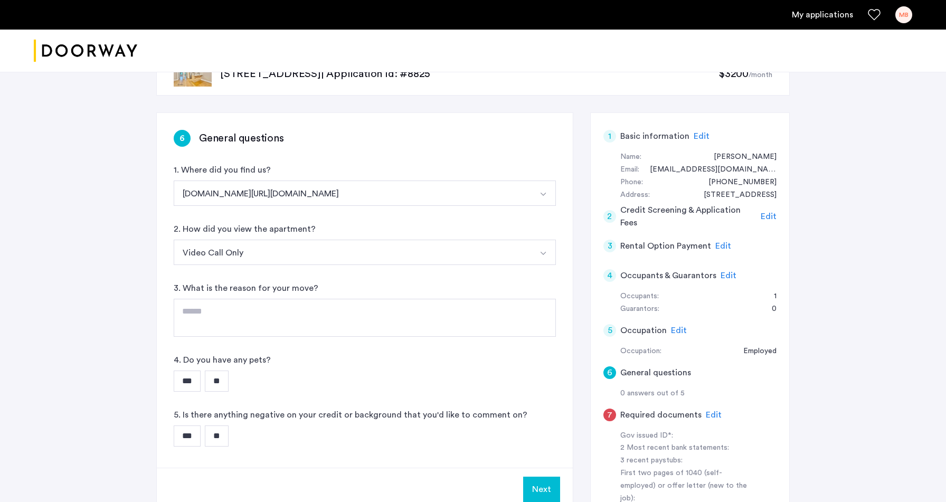
scroll to position [37, 0]
click at [274, 320] on textarea at bounding box center [365, 317] width 382 height 38
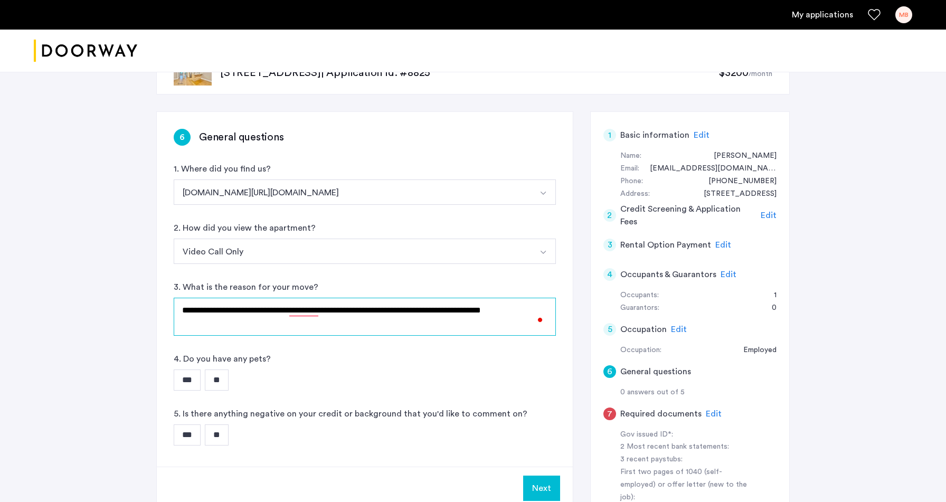
type textarea "**********"
click at [183, 382] on input "***" at bounding box center [187, 379] width 27 height 21
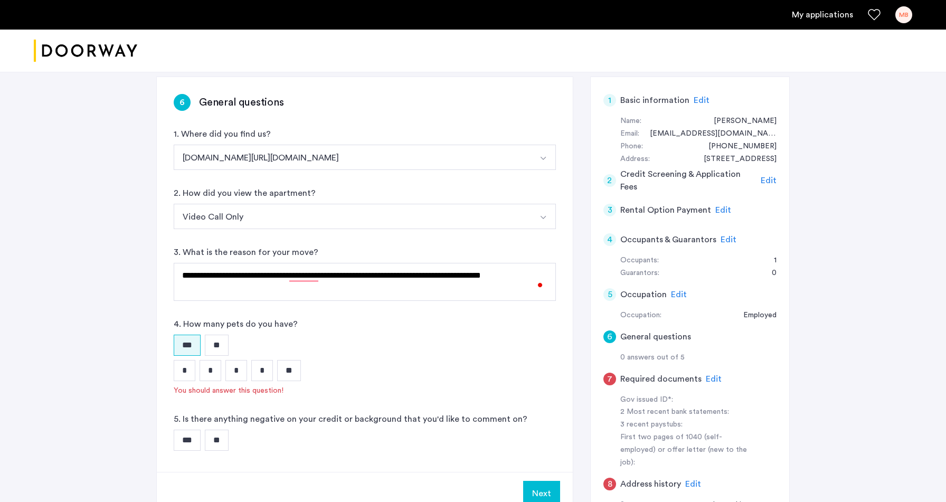
scroll to position [73, 0]
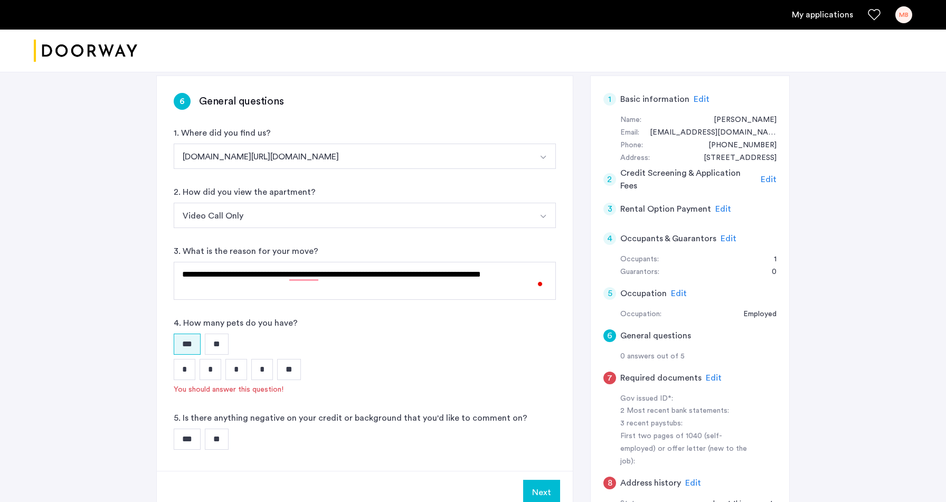
click at [208, 370] on input "*" at bounding box center [211, 369] width 22 height 21
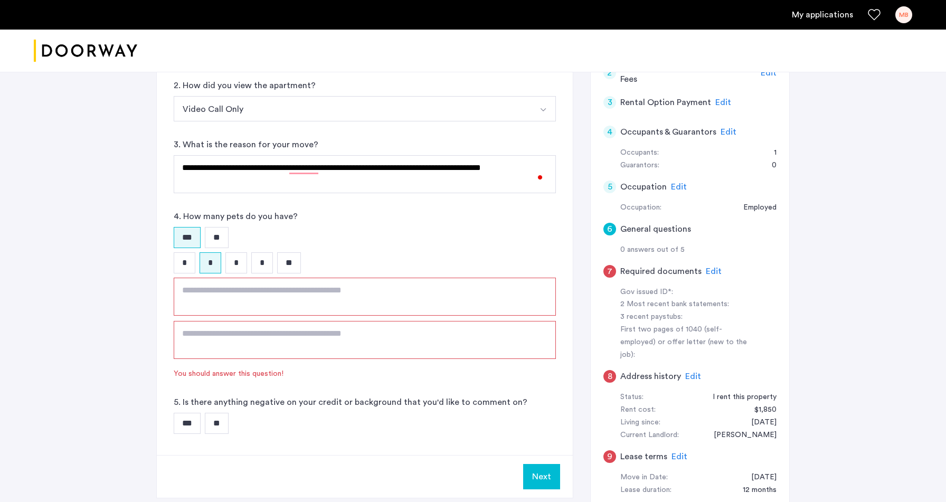
click at [241, 308] on textarea at bounding box center [365, 297] width 382 height 38
type textarea "**********"
click at [229, 428] on input "**" at bounding box center [217, 422] width 24 height 21
click at [252, 289] on textarea "To enrich screen reader interactions, please activate Accessibility in Grammarl…" at bounding box center [365, 296] width 382 height 38
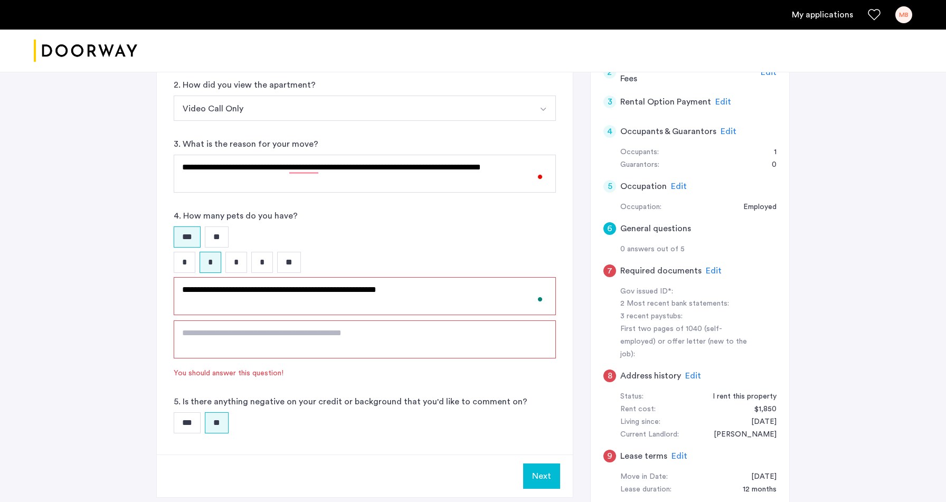
type textarea "**********"
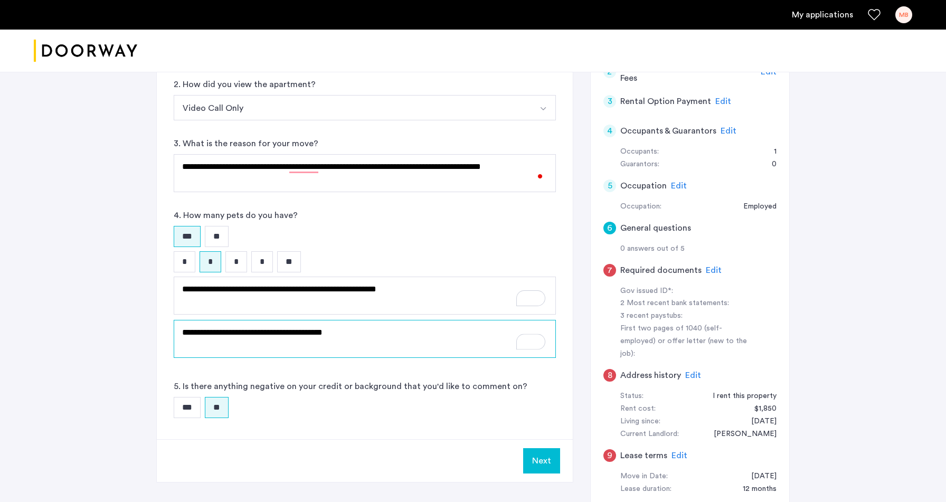
type textarea "**********"
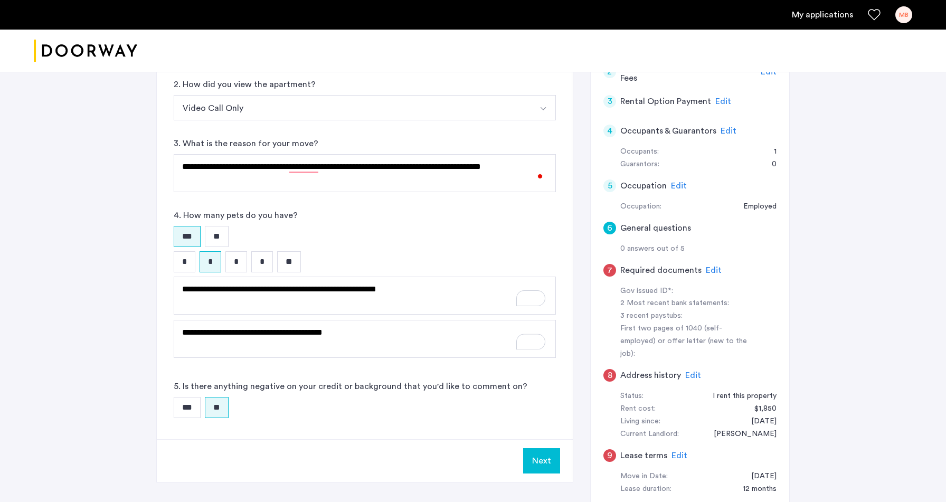
click at [64, 272] on div "**********" at bounding box center [473, 206] width 946 height 631
click at [537, 457] on button "Next" at bounding box center [541, 460] width 37 height 25
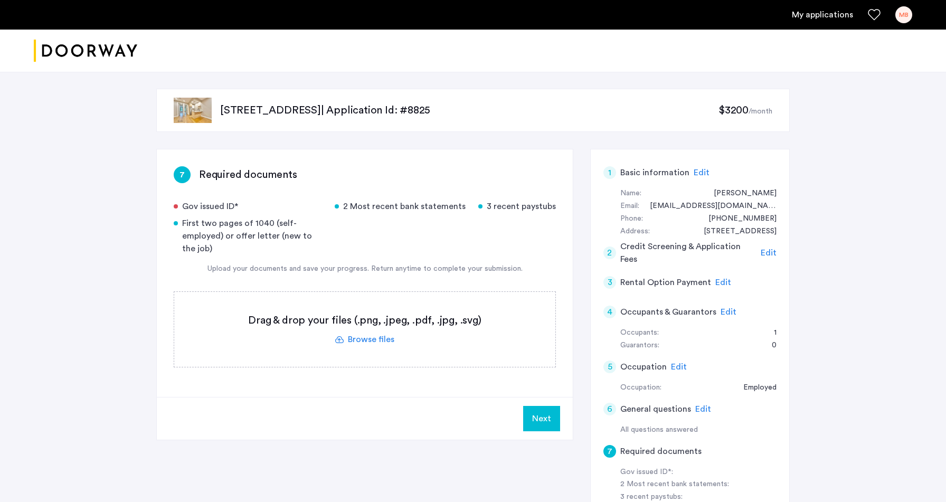
scroll to position [0, 0]
click at [319, 447] on div "7 Required documents Gov issued ID* 2 Most recent bank statements 3 recent pays…" at bounding box center [472, 426] width 633 height 554
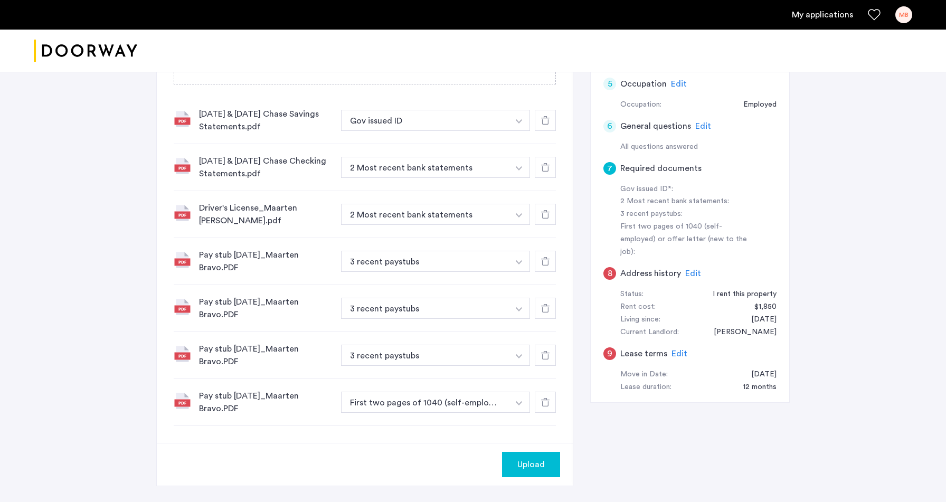
scroll to position [286, 0]
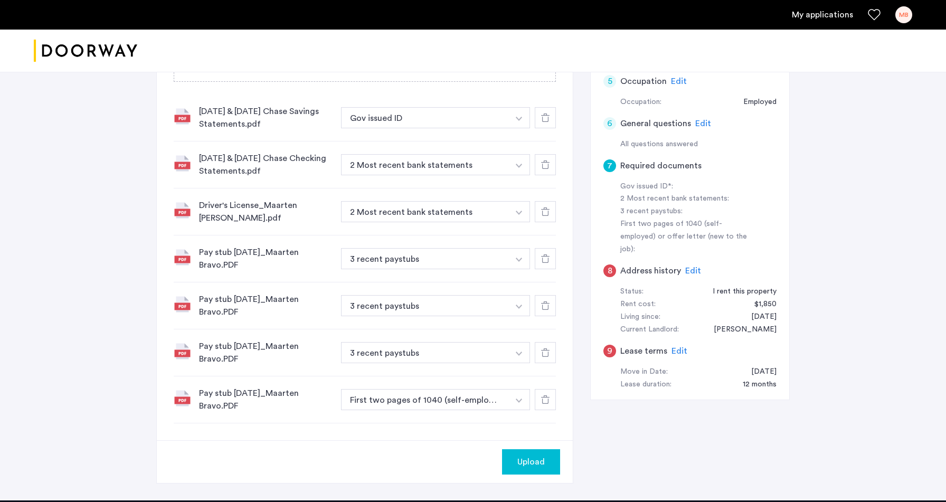
click at [549, 259] on icon at bounding box center [545, 258] width 8 height 8
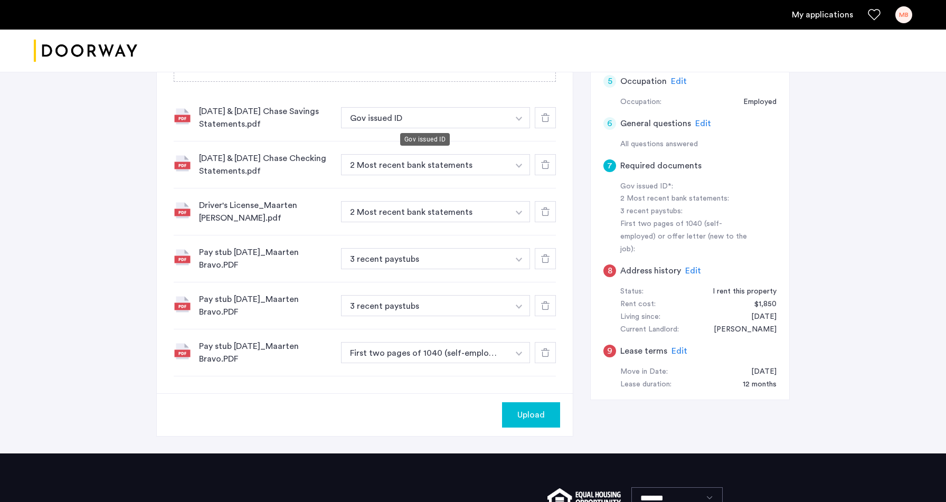
click at [409, 121] on button "Gov issued ID" at bounding box center [425, 117] width 168 height 21
click at [413, 119] on button "Gov issued ID" at bounding box center [425, 117] width 168 height 21
click at [482, 206] on button "2 Most recent bank statements" at bounding box center [425, 211] width 168 height 21
click at [521, 214] on img "button" at bounding box center [519, 213] width 6 height 4
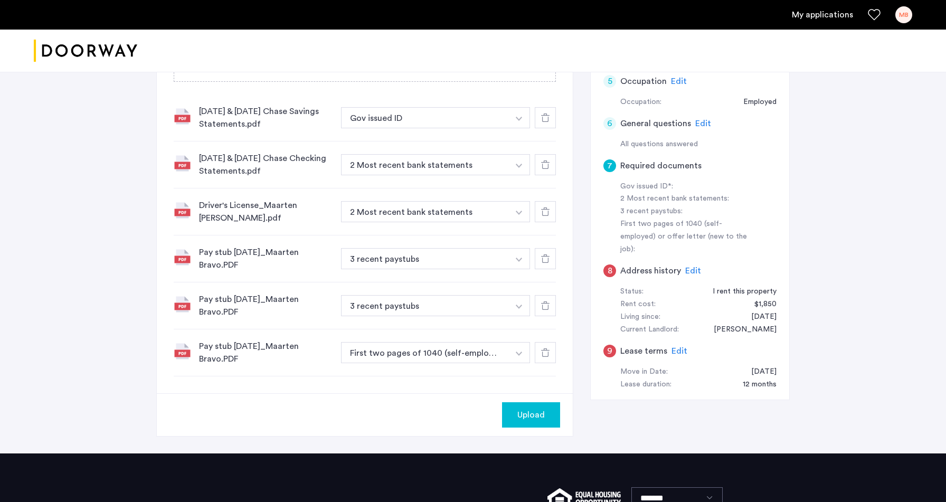
click at [521, 214] on img "button" at bounding box center [519, 213] width 6 height 4
click at [517, 121] on button "button" at bounding box center [519, 117] width 22 height 21
click at [519, 120] on img "button" at bounding box center [519, 119] width 6 height 4
click at [397, 162] on div "3 recent paystubs" at bounding box center [435, 159] width 188 height 22
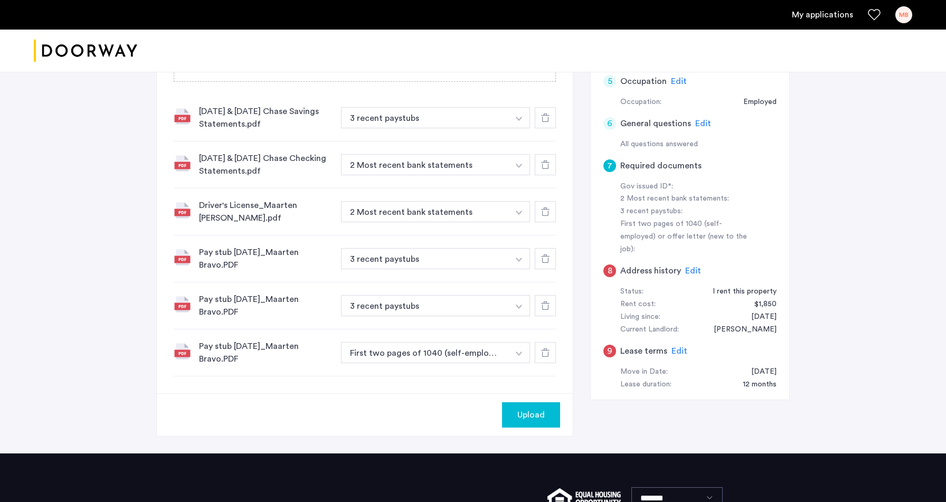
click at [517, 116] on button "button" at bounding box center [519, 117] width 22 height 21
click at [218, 171] on div "2025-08-06 & 2025-09-05 Chase Checking Statements.pdf" at bounding box center [266, 164] width 134 height 25
click at [518, 216] on button "button" at bounding box center [519, 211] width 22 height 21
click at [451, 254] on div "Gov issued ID" at bounding box center [435, 253] width 188 height 22
click at [520, 124] on button "button" at bounding box center [519, 117] width 22 height 21
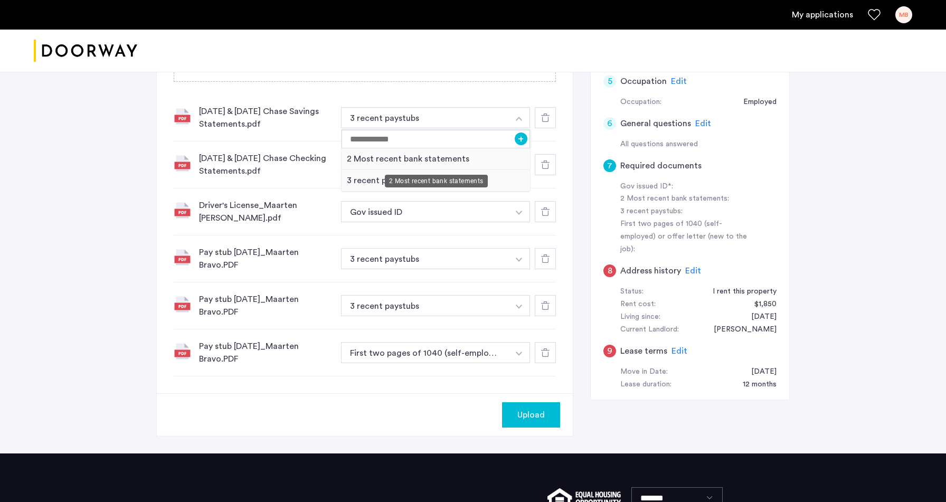
click at [410, 163] on div "2 Most recent bank statements" at bounding box center [435, 159] width 188 height 22
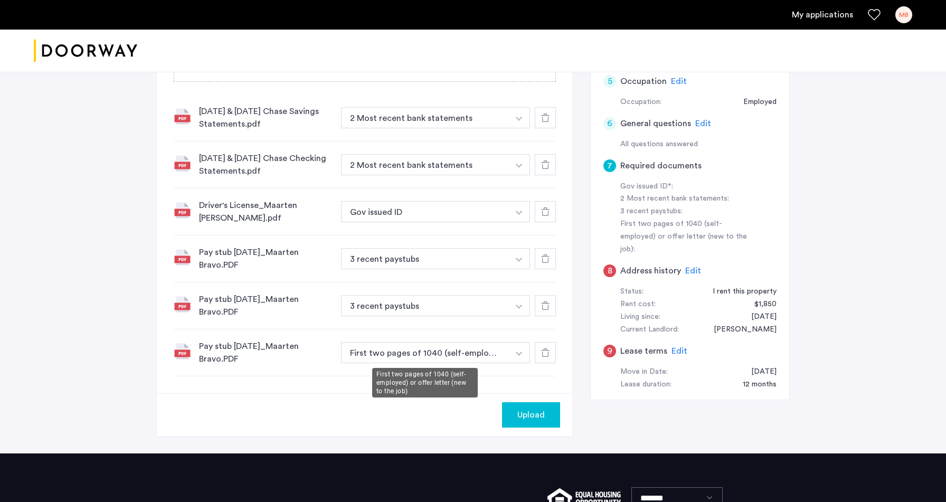
click at [500, 353] on button "First two pages of 1040 (self-employed) or offer letter (new to the job)" at bounding box center [425, 352] width 168 height 21
click at [517, 355] on img "button" at bounding box center [519, 354] width 6 height 4
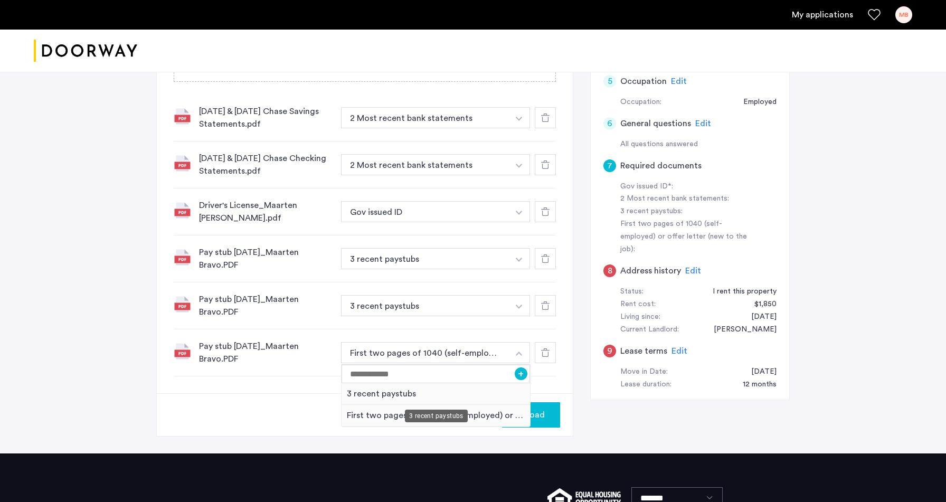
click at [417, 395] on div "3 recent paystubs" at bounding box center [435, 394] width 188 height 22
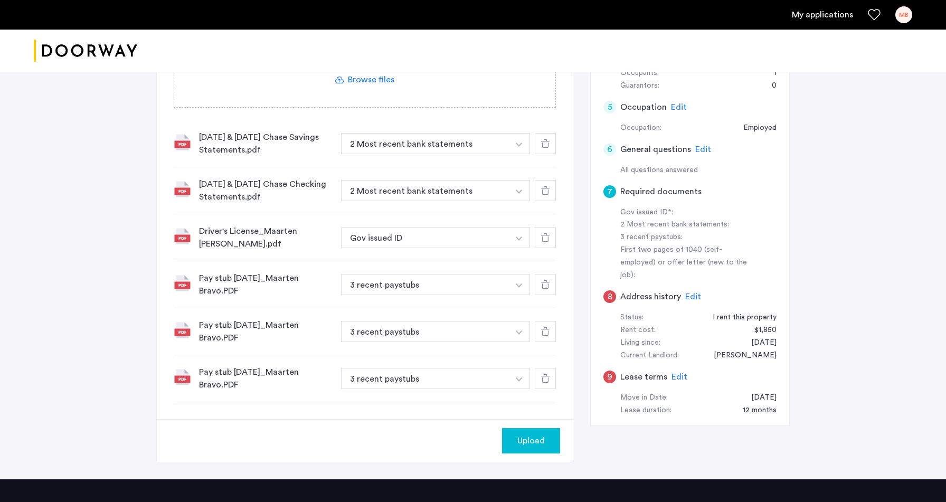
scroll to position [258, 0]
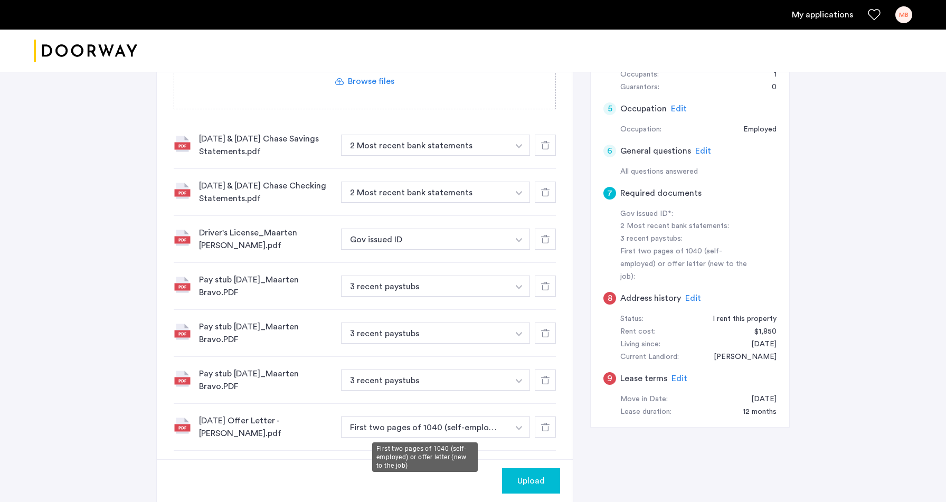
click at [463, 431] on button "First two pages of 1040 (self-employed) or offer letter (new to the job)" at bounding box center [425, 426] width 168 height 21
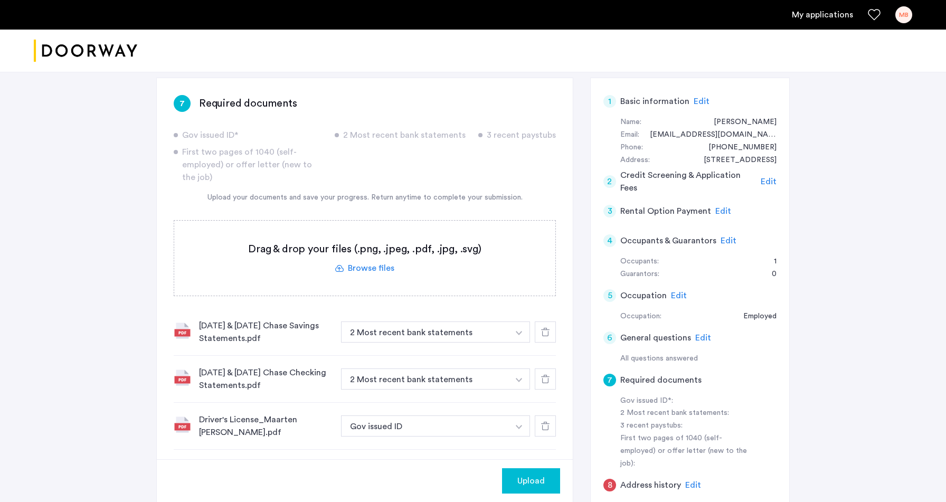
scroll to position [69, 0]
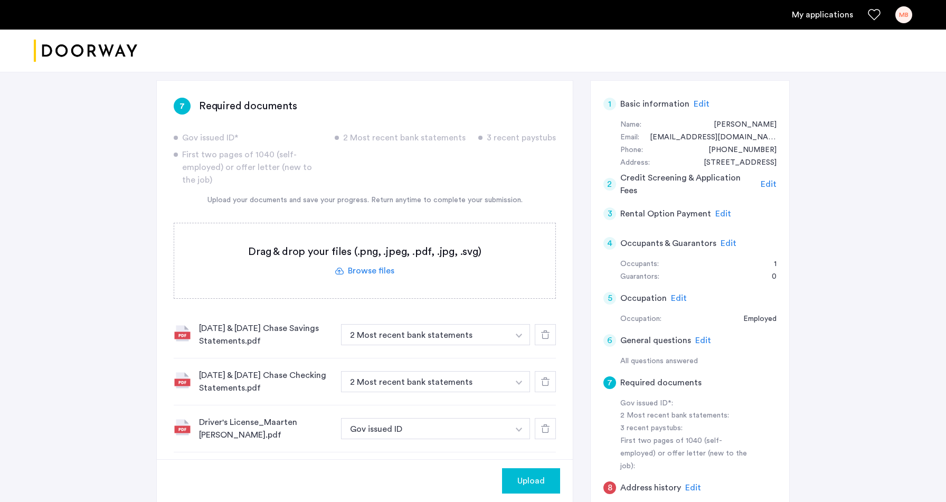
click at [675, 298] on span "Edit" at bounding box center [679, 298] width 16 height 8
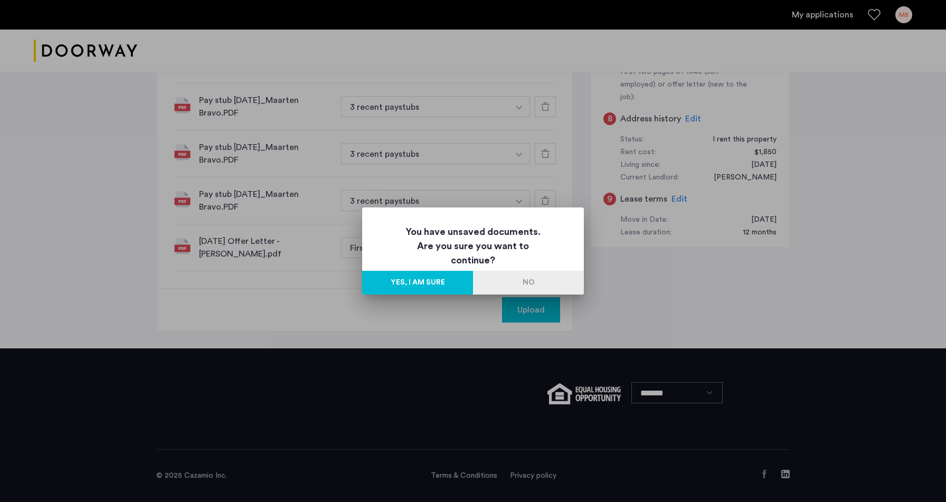
scroll to position [0, 0]
click at [550, 281] on button "No" at bounding box center [528, 283] width 111 height 24
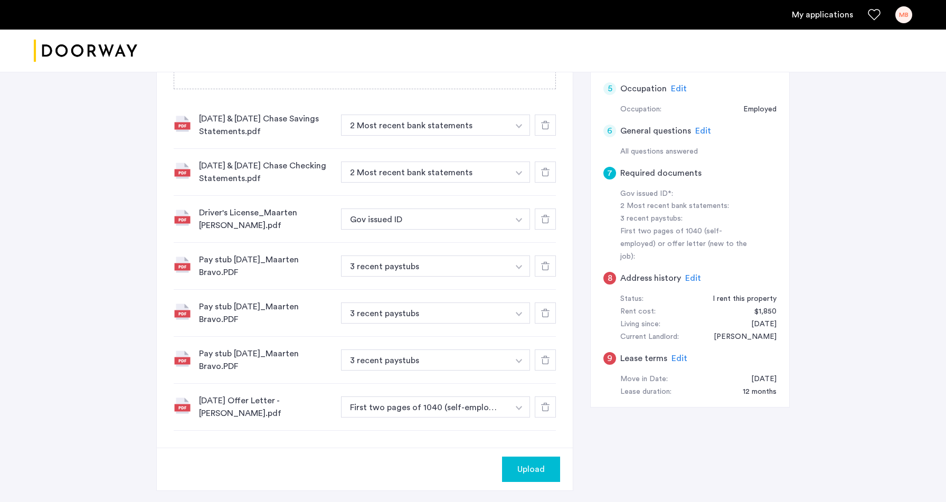
scroll to position [310, 0]
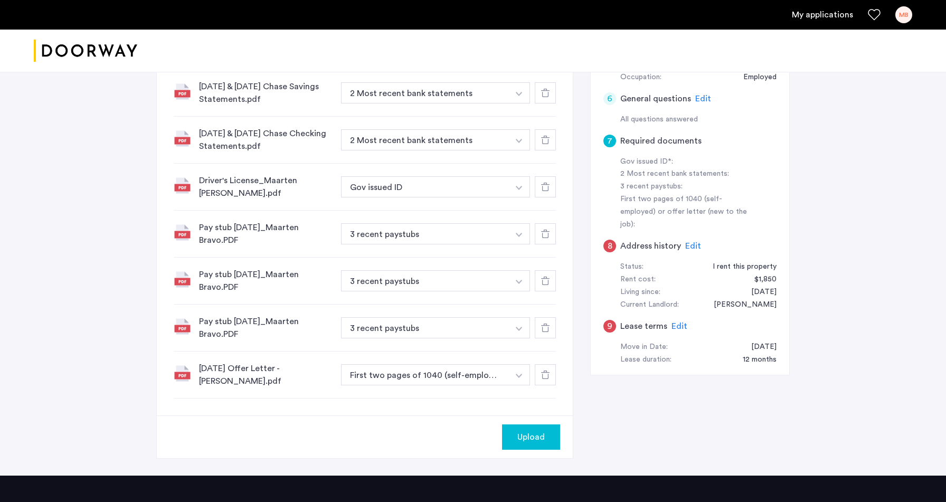
click at [540, 449] on button "Upload" at bounding box center [531, 436] width 58 height 25
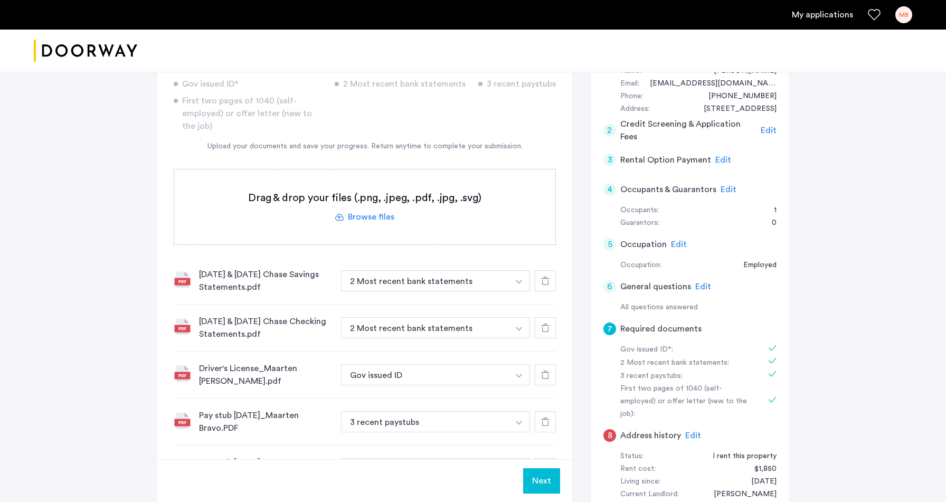
scroll to position [0, 0]
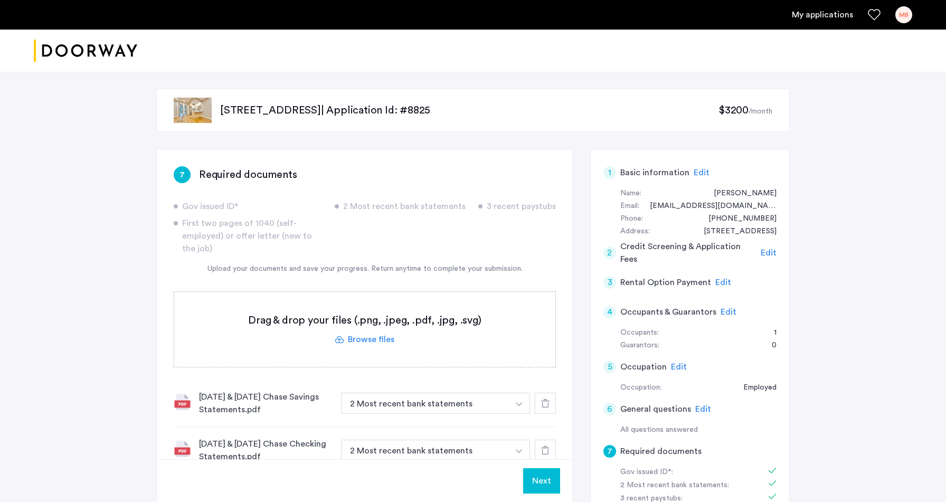
click at [680, 366] on span "Edit" at bounding box center [679, 367] width 16 height 8
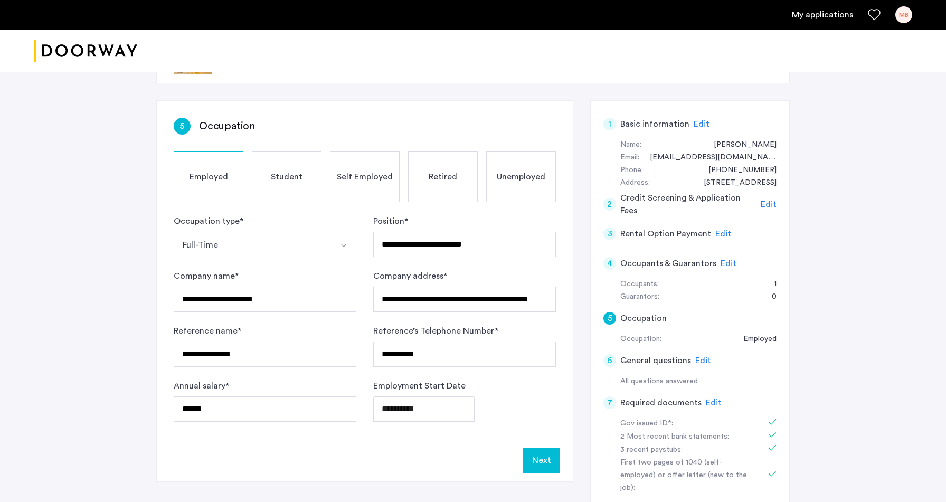
scroll to position [50, 0]
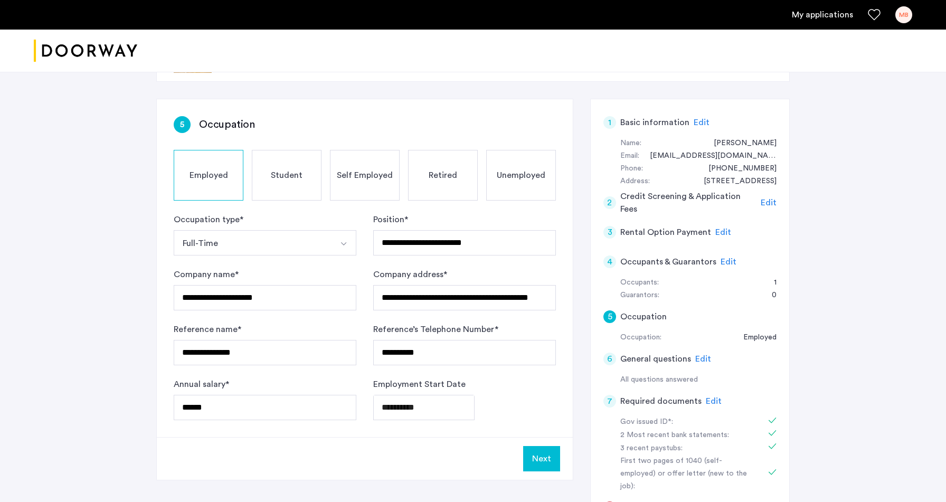
click at [390, 405] on body "**********" at bounding box center [473, 201] width 946 height 502
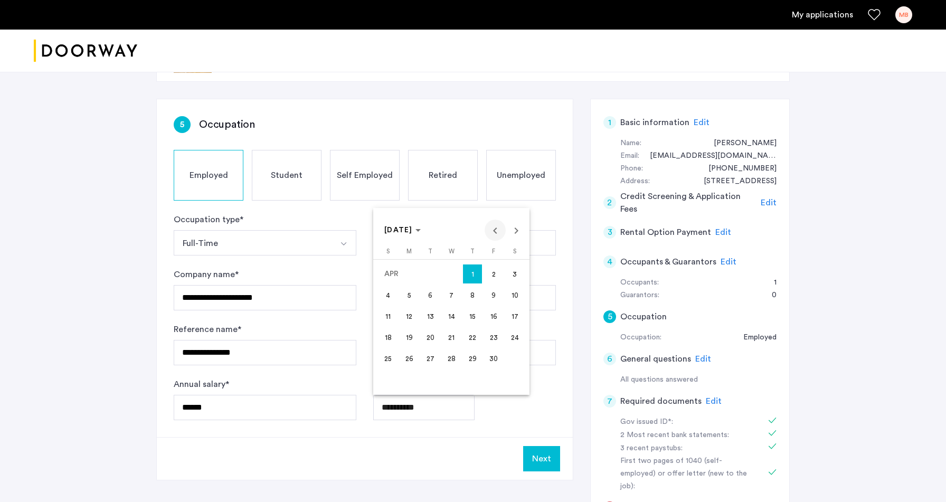
click at [495, 230] on span "Previous month" at bounding box center [495, 230] width 21 height 21
click at [455, 381] on span "31" at bounding box center [451, 379] width 19 height 19
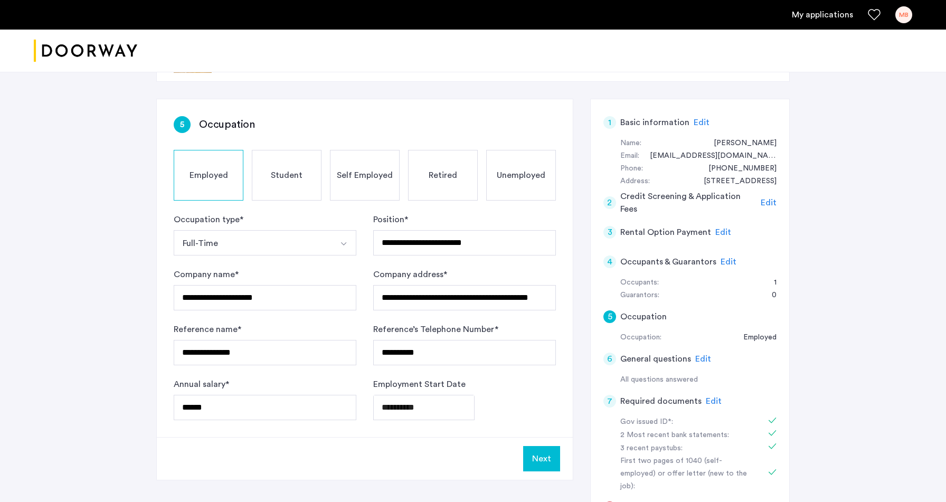
click at [445, 406] on body "**********" at bounding box center [473, 201] width 946 height 502
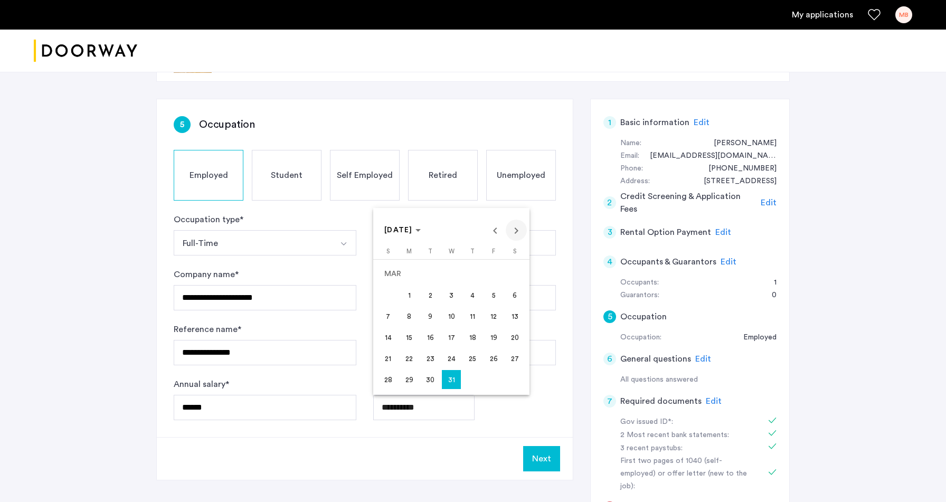
click at [516, 231] on span "Next month" at bounding box center [516, 230] width 21 height 21
click at [517, 231] on span "Next month" at bounding box center [516, 230] width 21 height 21
click at [411, 379] on span "31" at bounding box center [409, 379] width 19 height 19
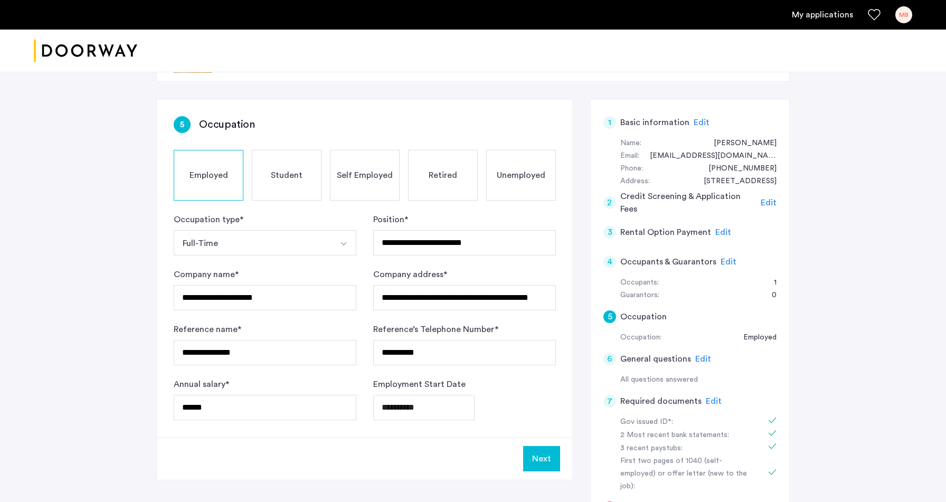
type input "**********"
click at [538, 449] on button "Next" at bounding box center [541, 458] width 37 height 25
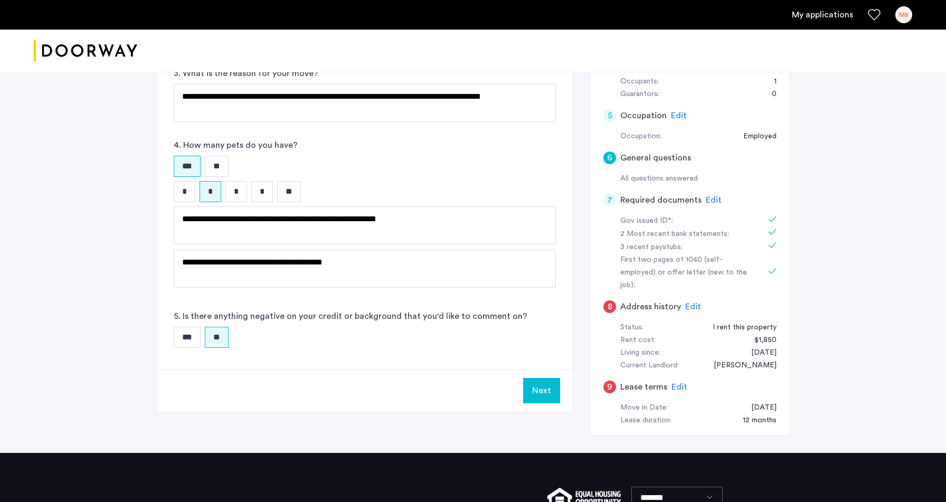
scroll to position [261, 0]
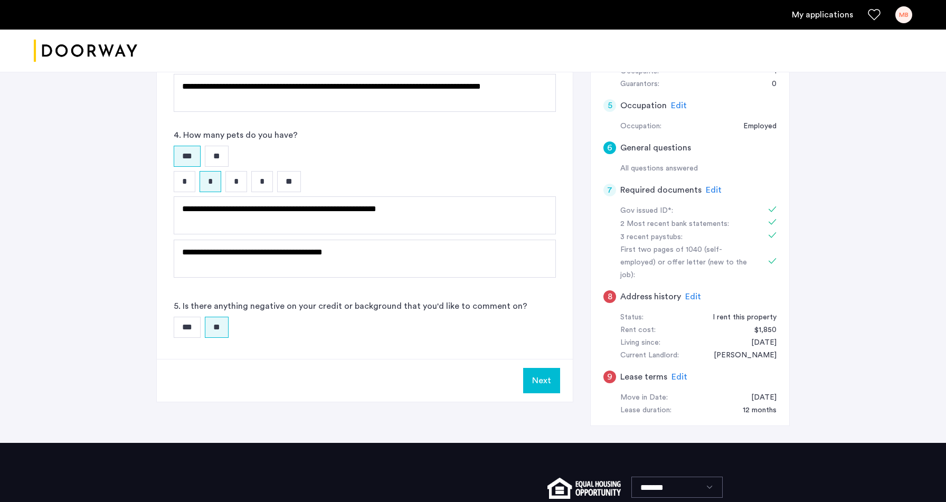
click at [692, 292] on span "Edit" at bounding box center [693, 296] width 16 height 8
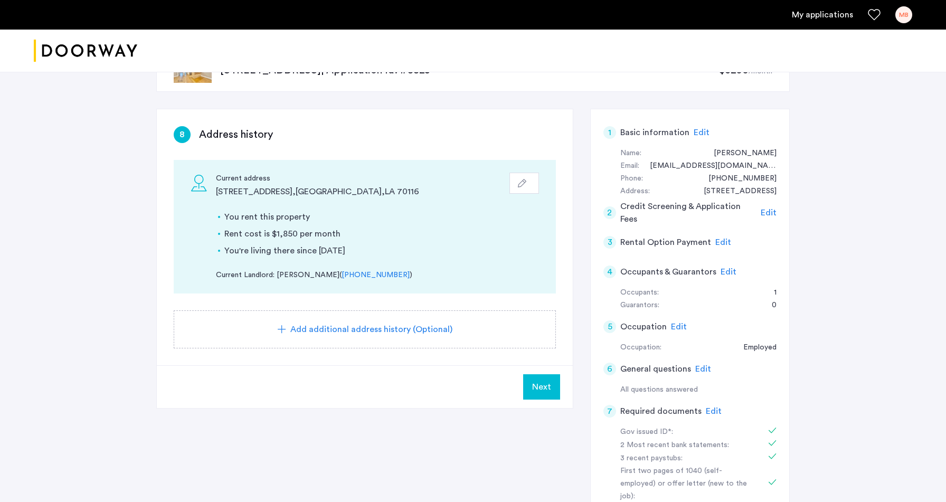
scroll to position [37, 0]
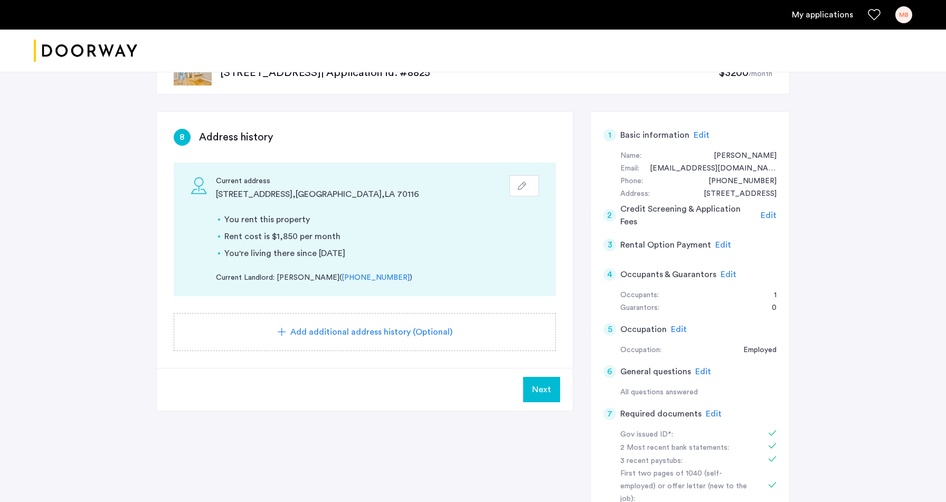
click at [544, 395] on span "Next" at bounding box center [541, 389] width 19 height 13
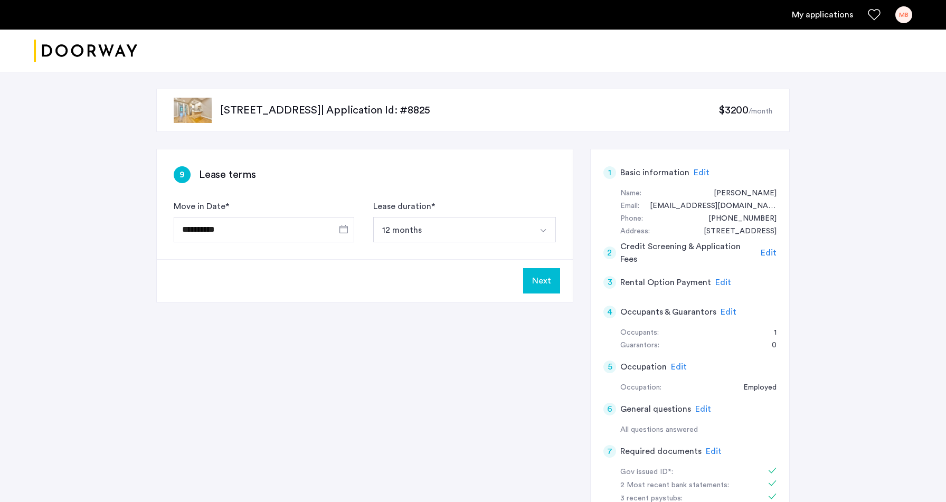
click at [419, 223] on button "12 months" at bounding box center [452, 229] width 158 height 25
click at [452, 170] on div "9 Lease terms" at bounding box center [365, 174] width 382 height 17
click at [540, 281] on button "Next" at bounding box center [541, 280] width 37 height 25
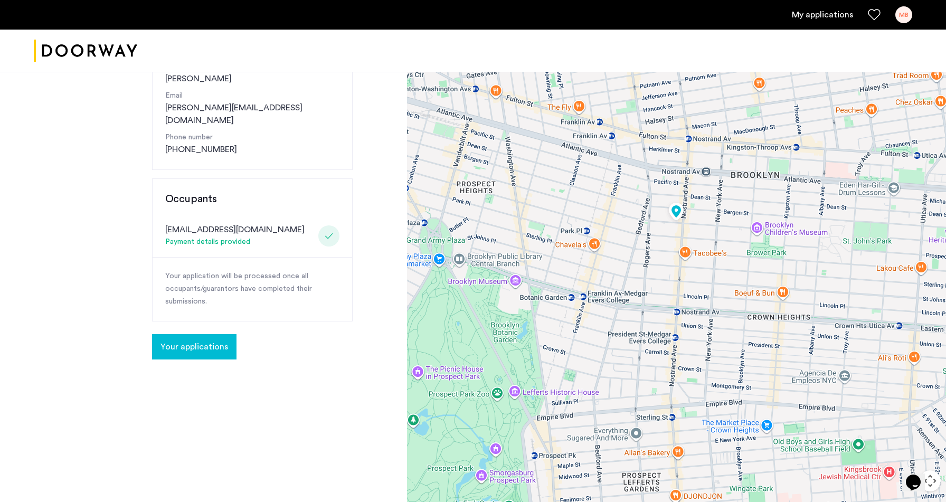
scroll to position [173, 0]
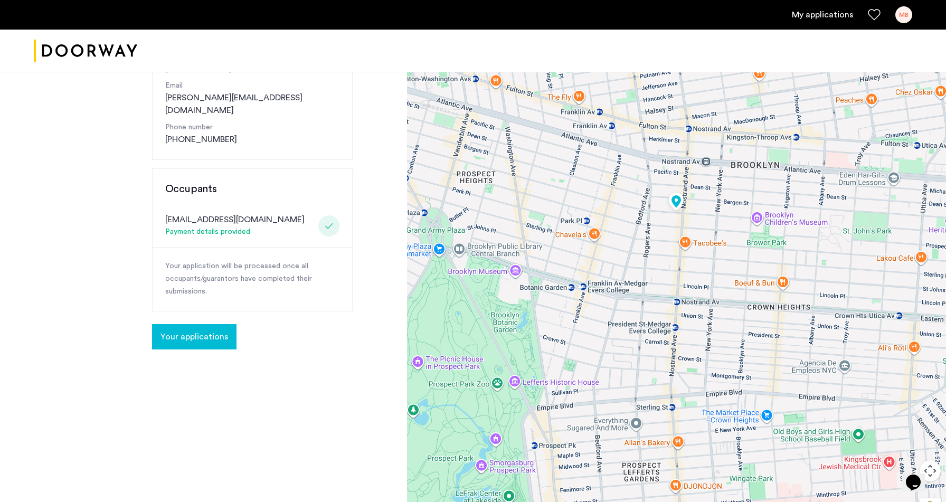
click at [189, 330] on span "Your applications" at bounding box center [194, 336] width 68 height 13
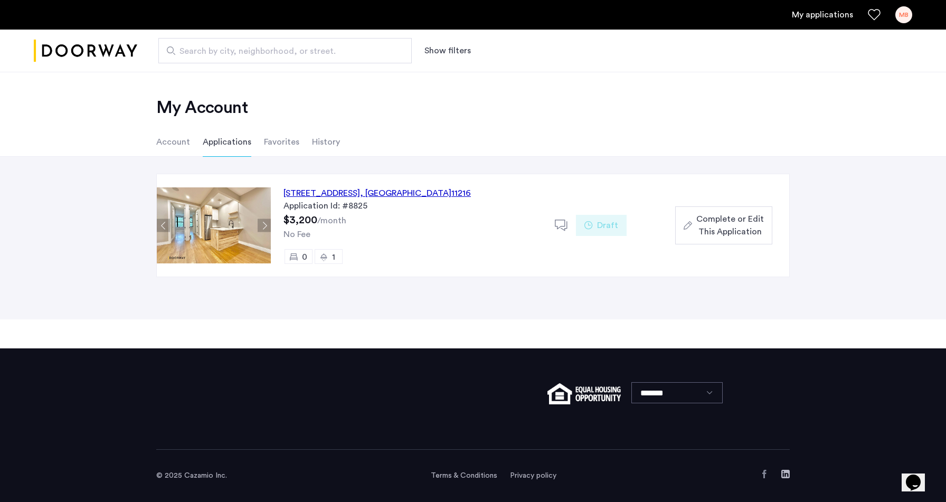
click at [738, 224] on span "Complete or Edit This Application" at bounding box center [730, 225] width 68 height 25
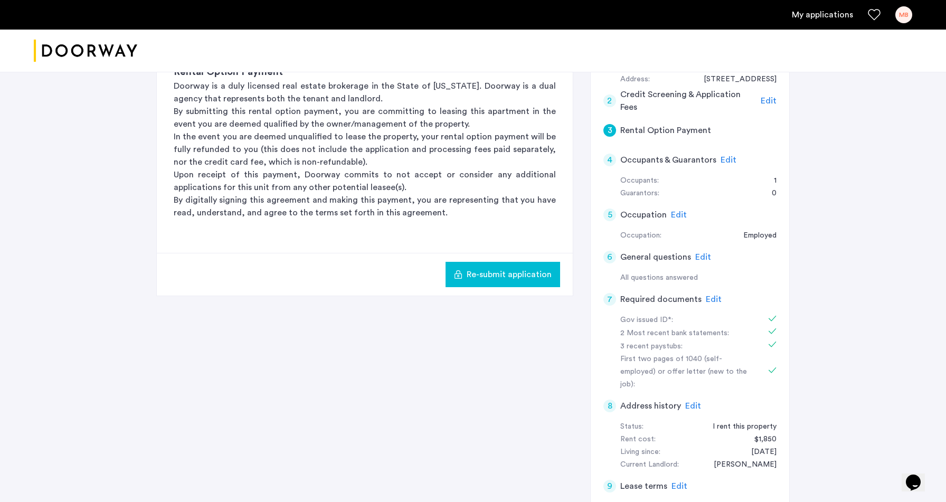
scroll to position [154, 0]
click at [679, 215] on span "Edit" at bounding box center [679, 213] width 16 height 8
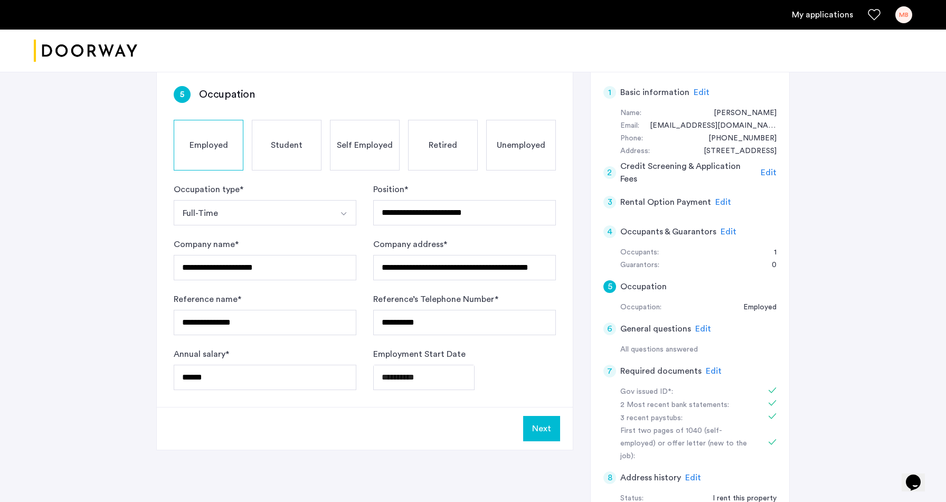
scroll to position [77, 0]
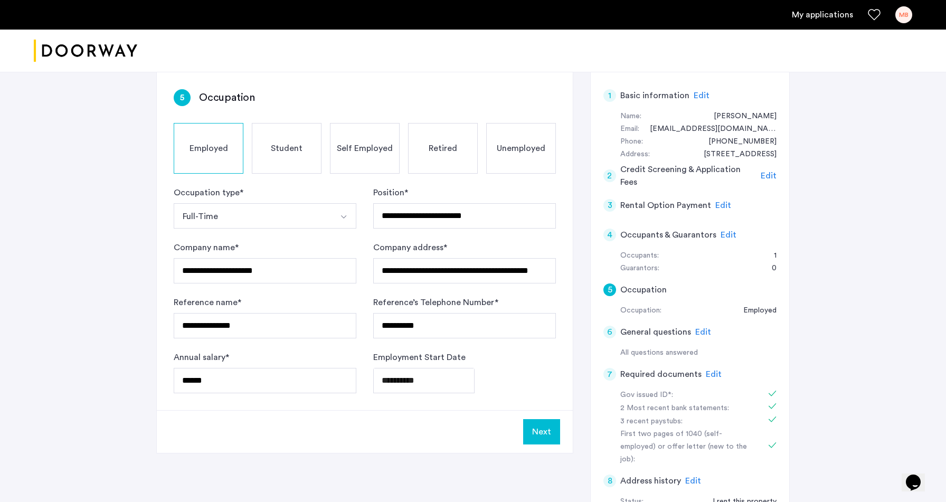
click at [700, 330] on span "Edit" at bounding box center [703, 332] width 16 height 8
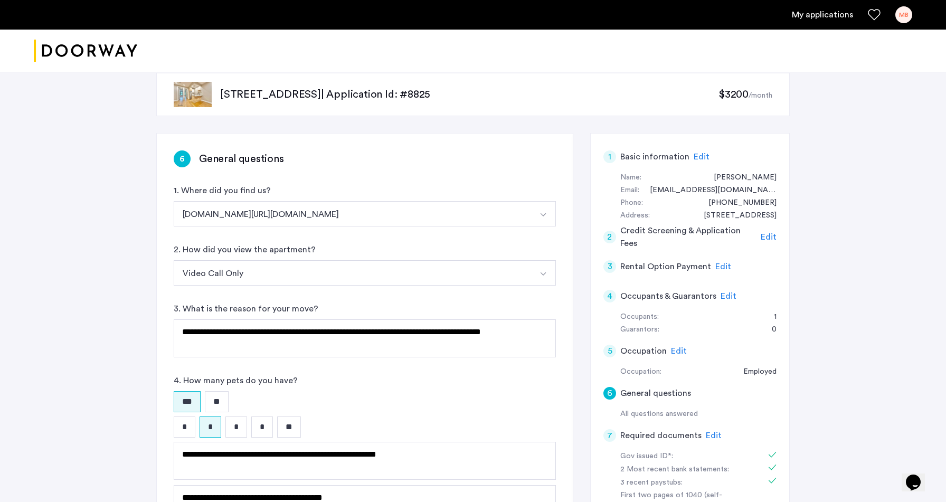
scroll to position [0, 0]
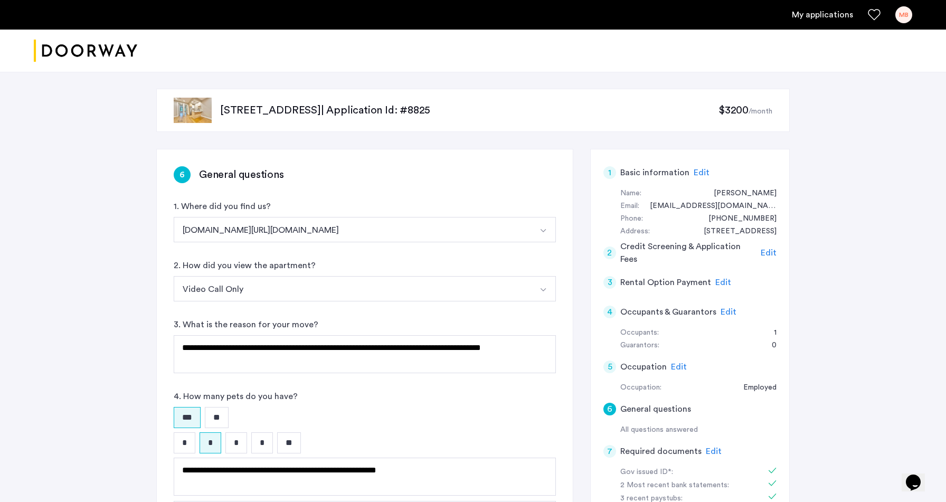
click at [838, 21] on ul "My applications MB" at bounding box center [473, 14] width 878 height 17
click at [825, 17] on link "My applications" at bounding box center [822, 14] width 61 height 13
